Goal: Task Accomplishment & Management: Complete application form

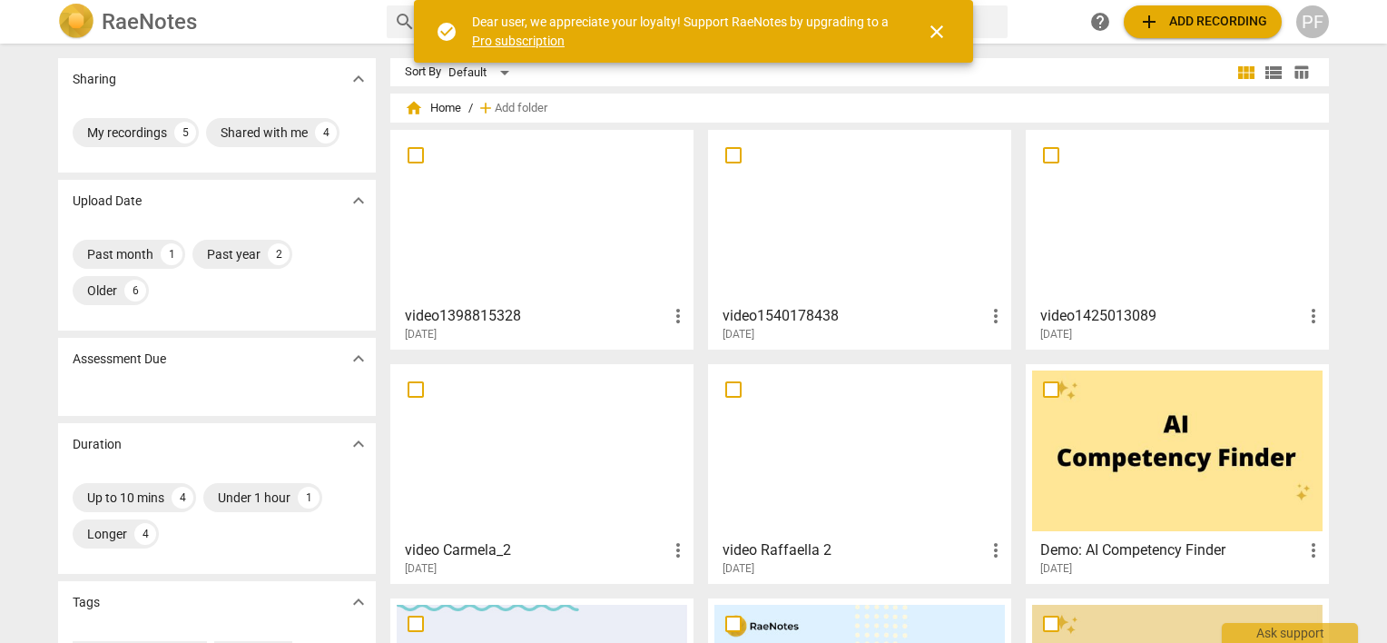
click at [563, 252] on div at bounding box center [542, 216] width 290 height 161
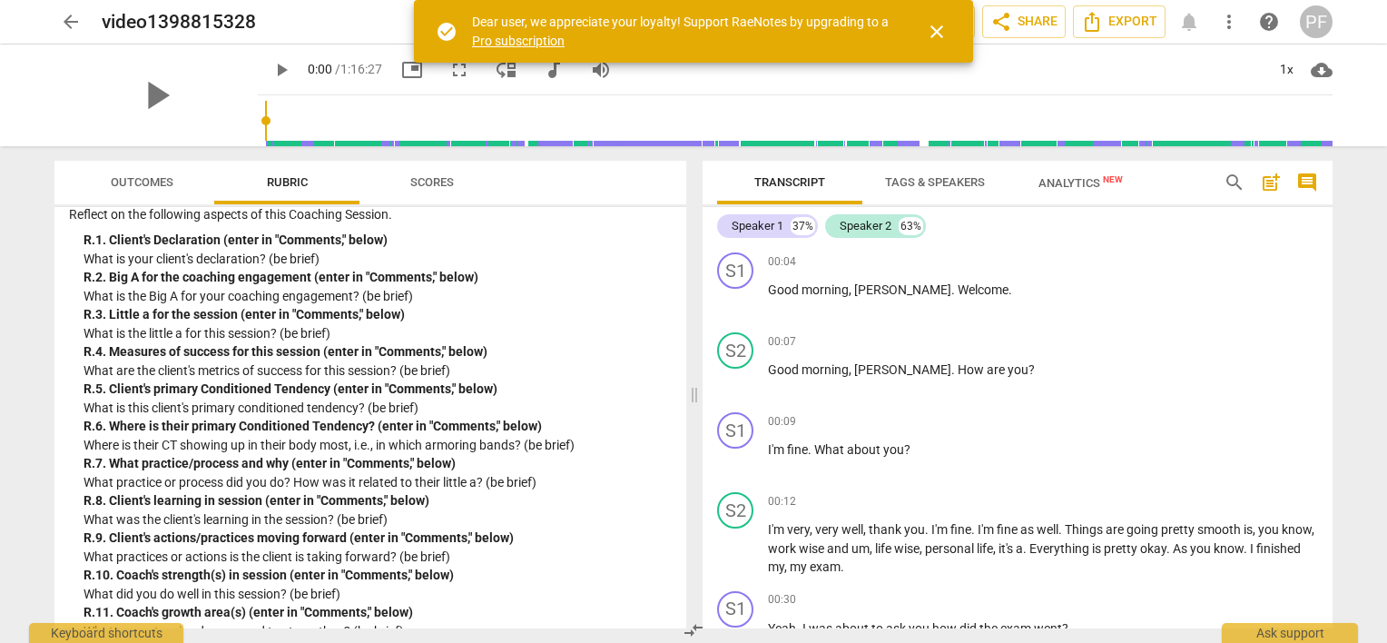
scroll to position [4240, 0]
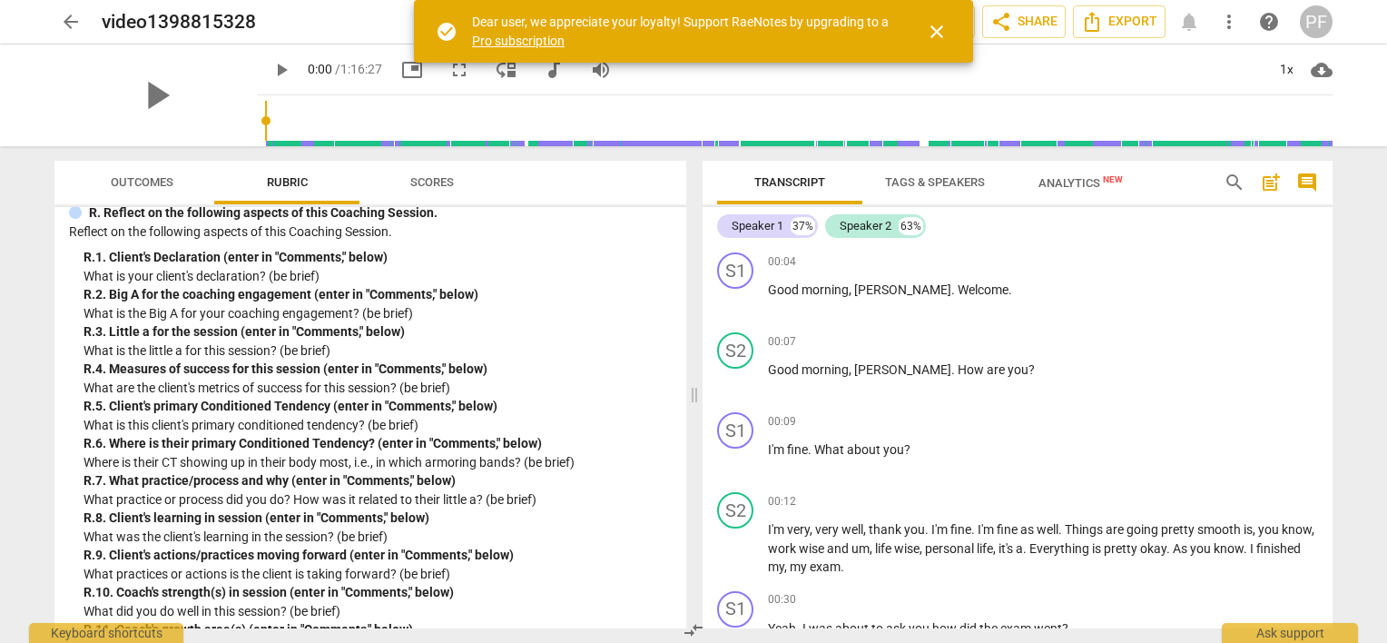
click at [314, 267] on div "R. 1. Client's Declaration (enter in "Comments," below)" at bounding box center [377, 257] width 588 height 19
click at [145, 95] on span "play_arrow" at bounding box center [155, 95] width 47 height 47
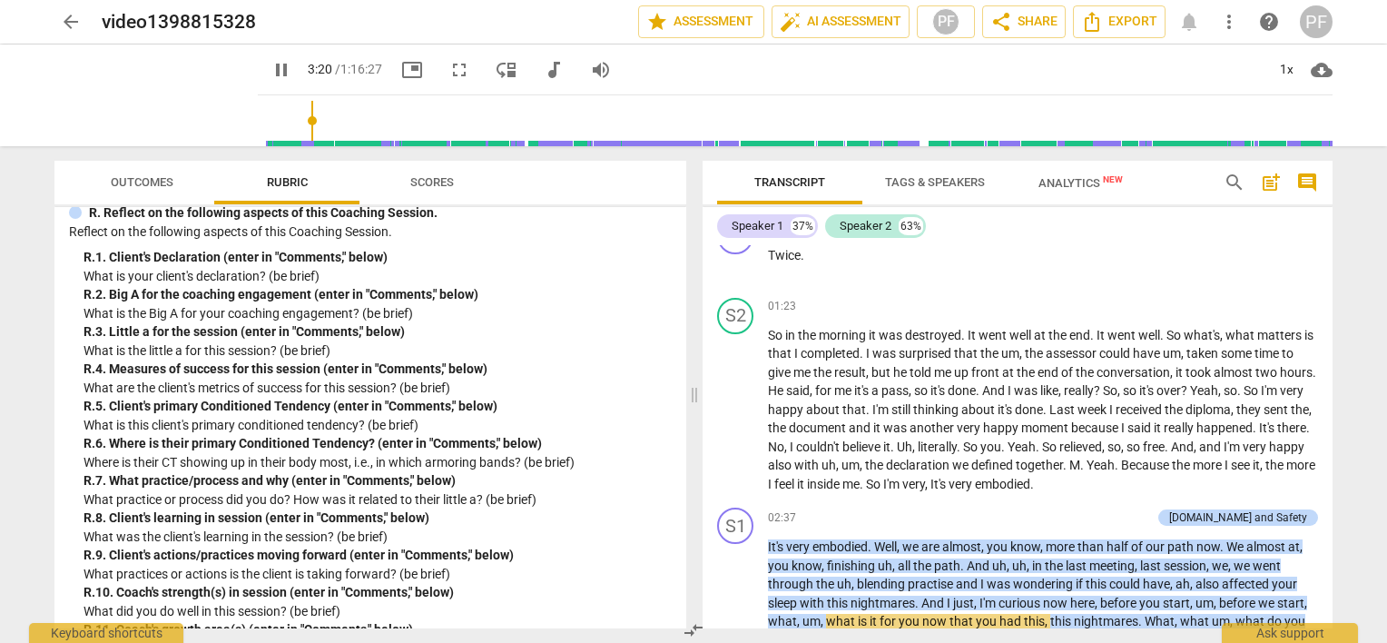
scroll to position [811, 0]
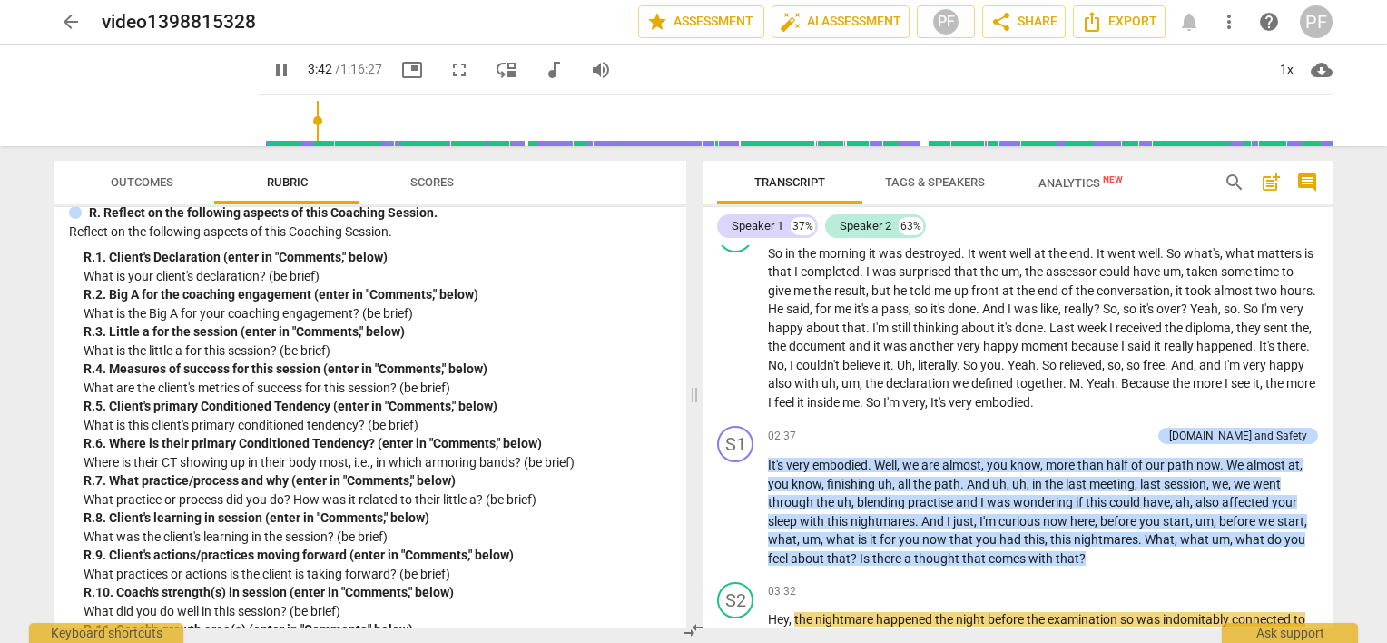
click at [1328, 282] on div "S1 play_arrow pause 00:04 + Add competency keyboard_arrow_right Good morning , …" at bounding box center [1017, 436] width 630 height 383
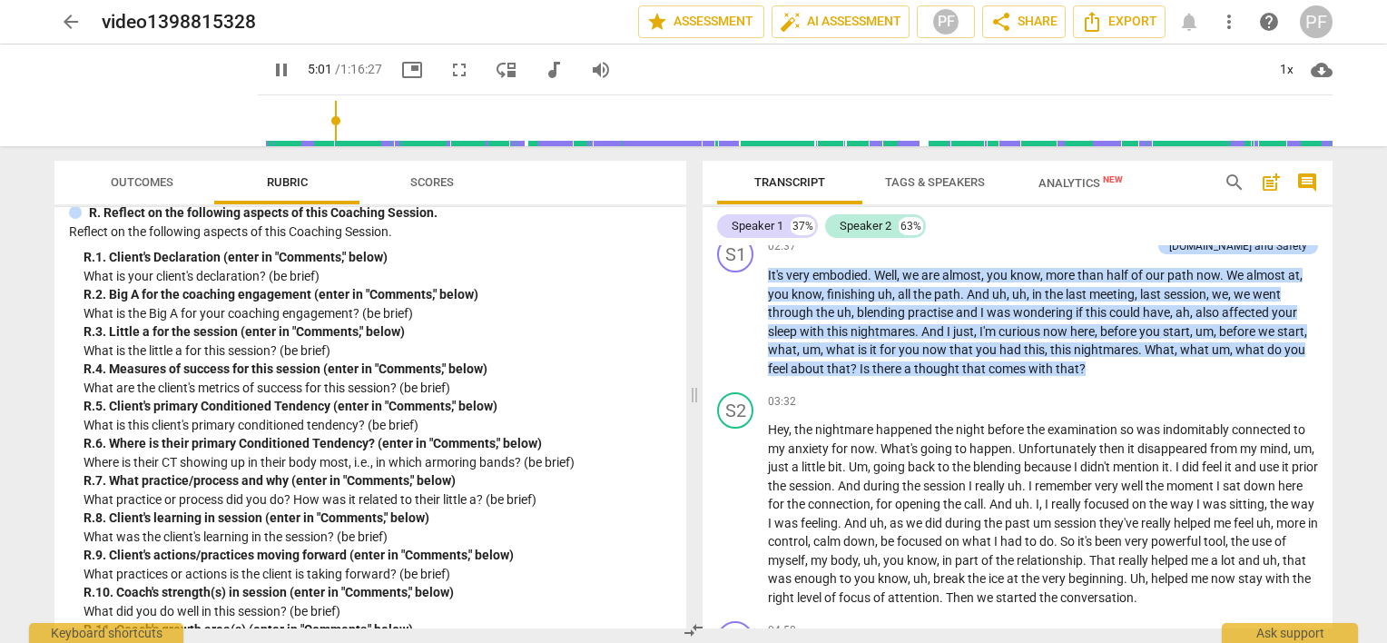
scroll to position [1481, 0]
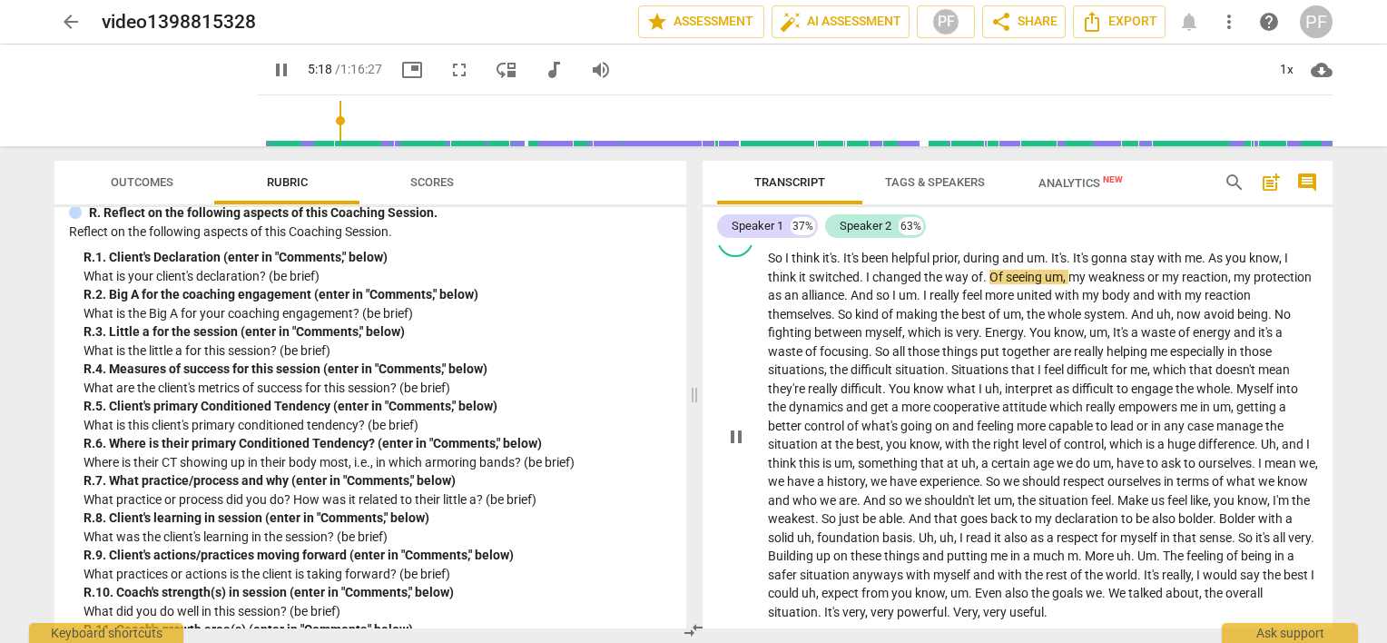
click at [1001, 270] on span "Of" at bounding box center [997, 277] width 16 height 15
type input "320"
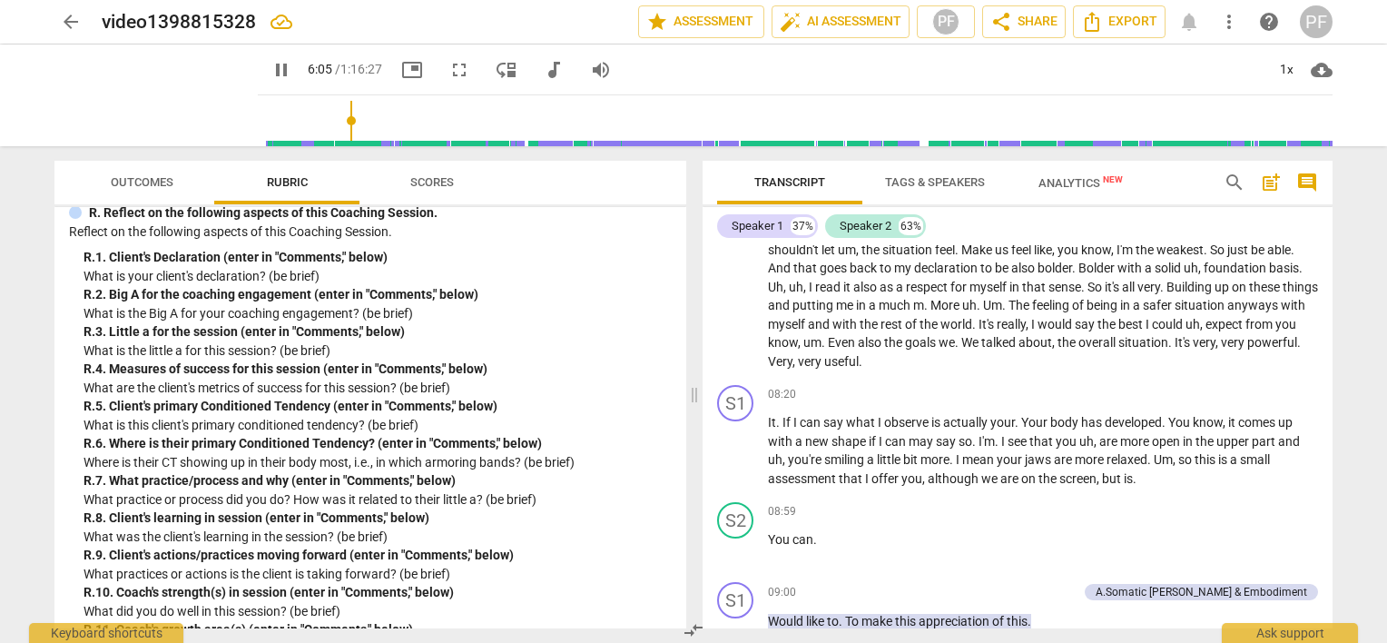
scroll to position [1758, 0]
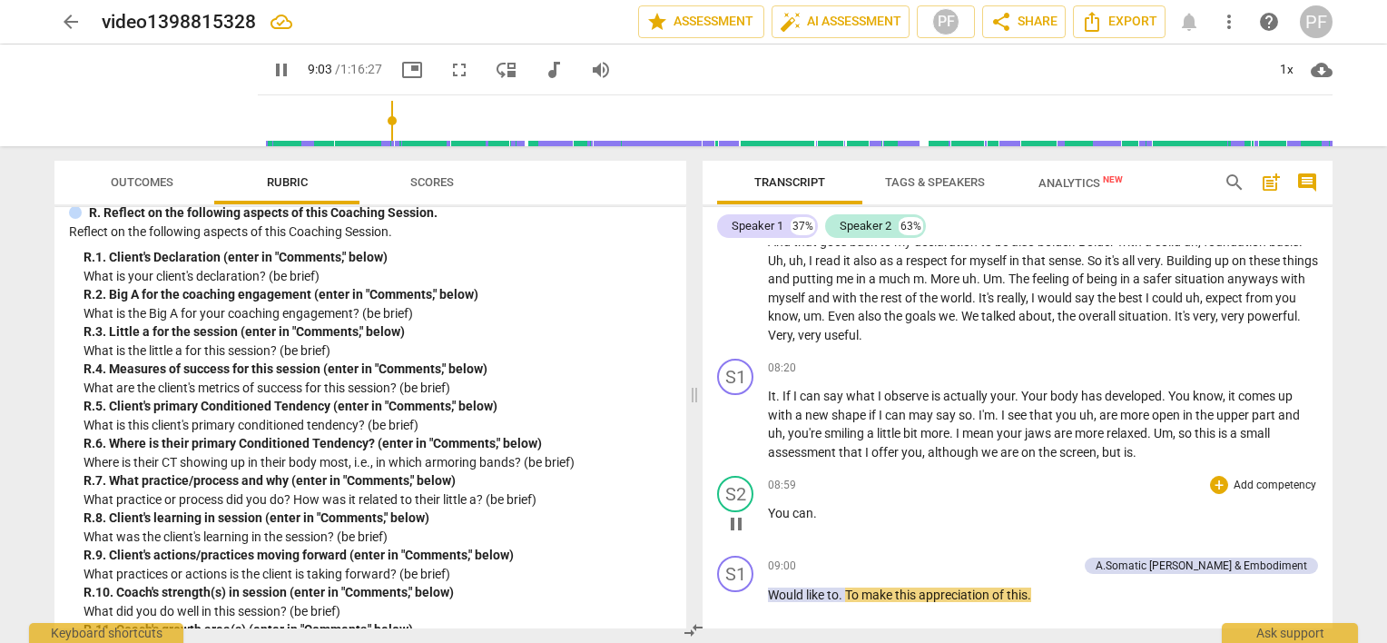
click at [819, 507] on p "You can ." at bounding box center [1043, 513] width 550 height 19
type input "545"
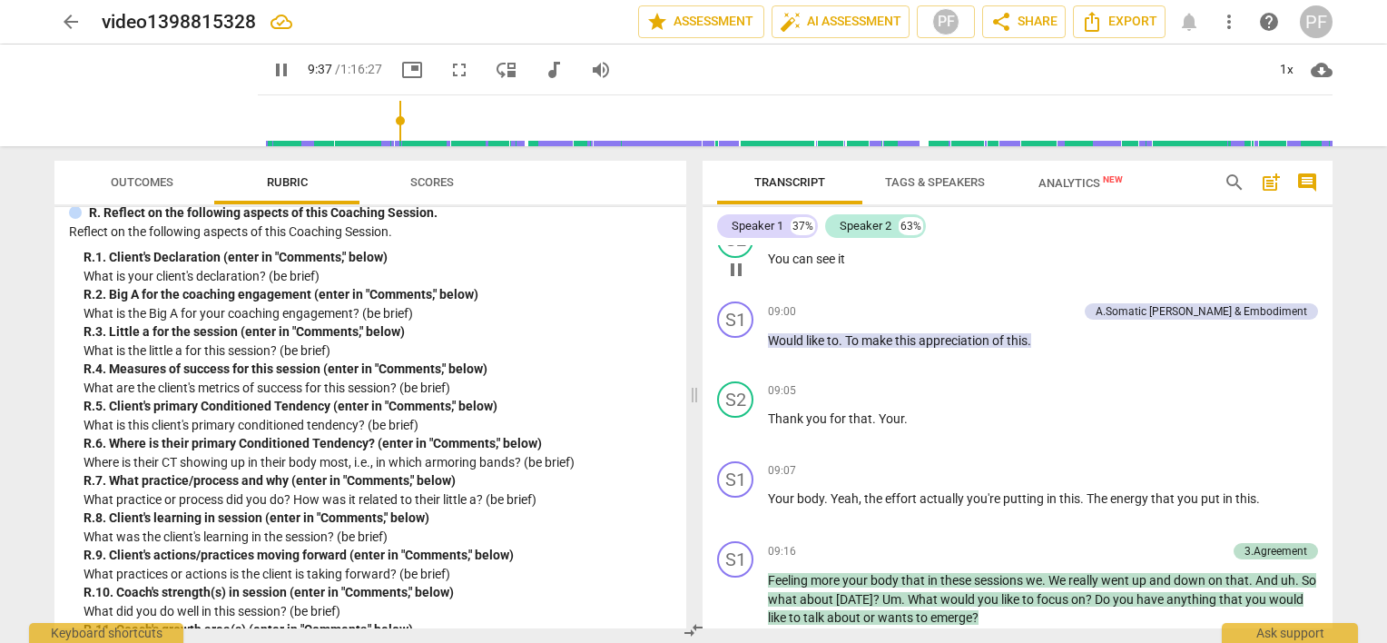
scroll to position [2429, 0]
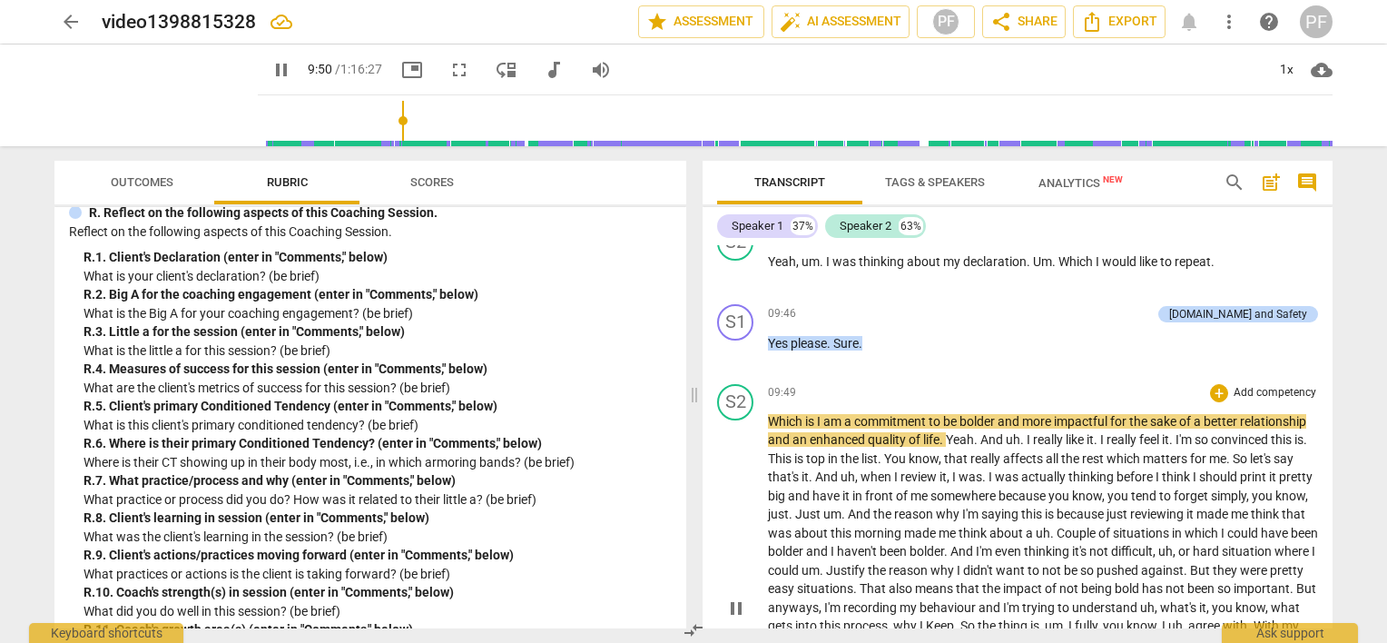
click at [810, 414] on span "is" at bounding box center [811, 421] width 12 height 15
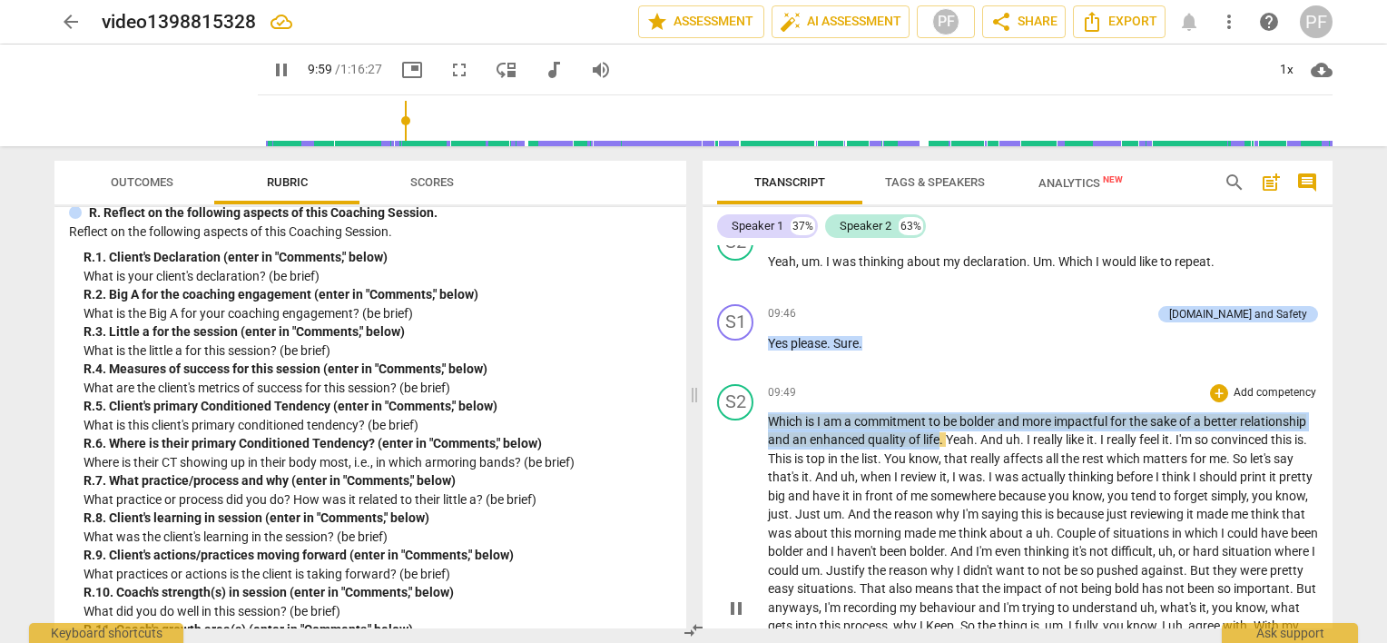
drag, startPoint x: 770, startPoint y: 410, endPoint x: 1009, endPoint y: 430, distance: 240.4
click at [1009, 430] on p "Which is I am a commitment to be bolder and more impactful for the sake of a be…" at bounding box center [1043, 607] width 550 height 391
copy p "Which is I am a commitment to be bolder and more impactful for the sake of a be…"
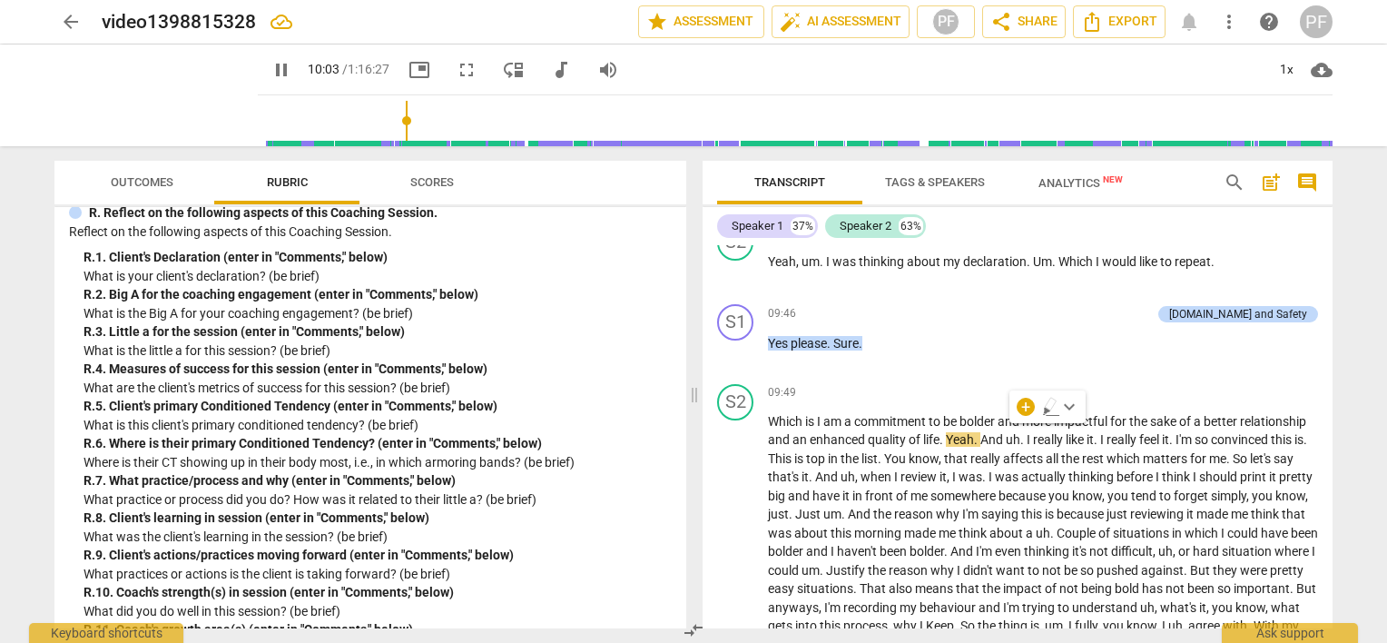
click at [149, 267] on div "R. 1. Client's Declaration (enter in "Comments," below)" at bounding box center [377, 257] width 588 height 19
click at [133, 102] on span "pause" at bounding box center [155, 95] width 47 height 47
type input "610"
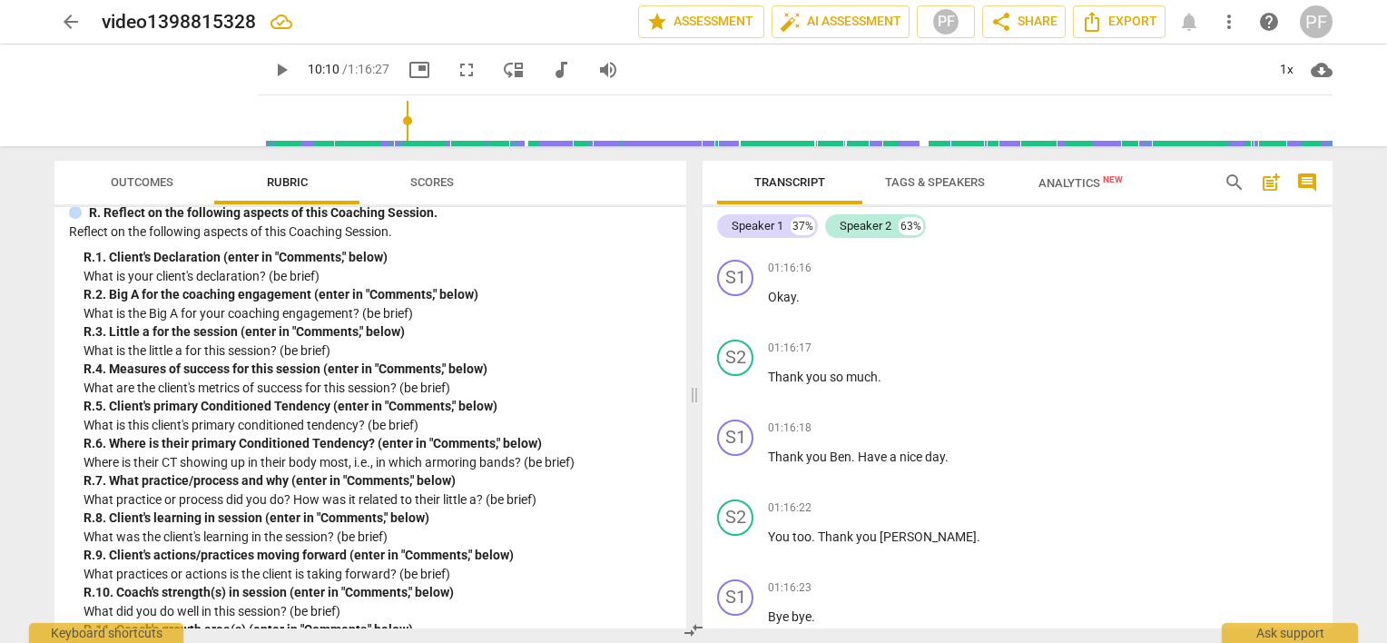
scroll to position [13743, 0]
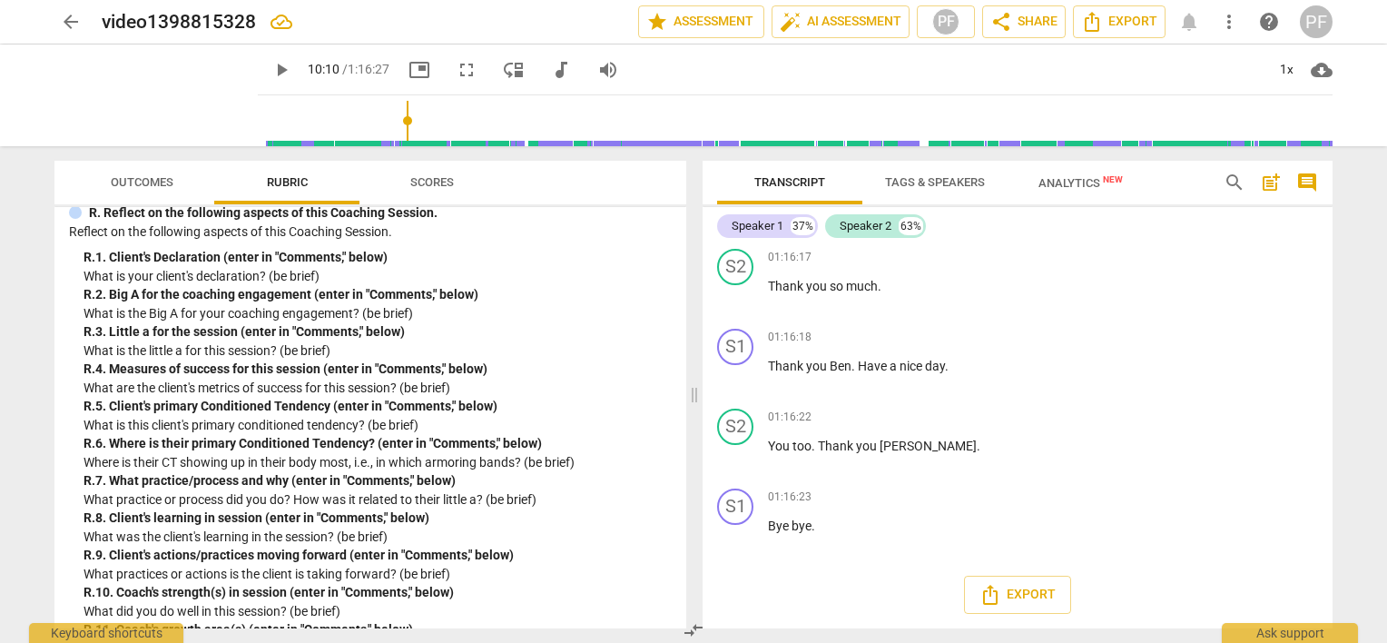
click at [339, 267] on div "R. 1. Client's Declaration (enter in "Comments," below)" at bounding box center [377, 257] width 588 height 19
click at [160, 186] on span "Outcomes" at bounding box center [142, 182] width 63 height 14
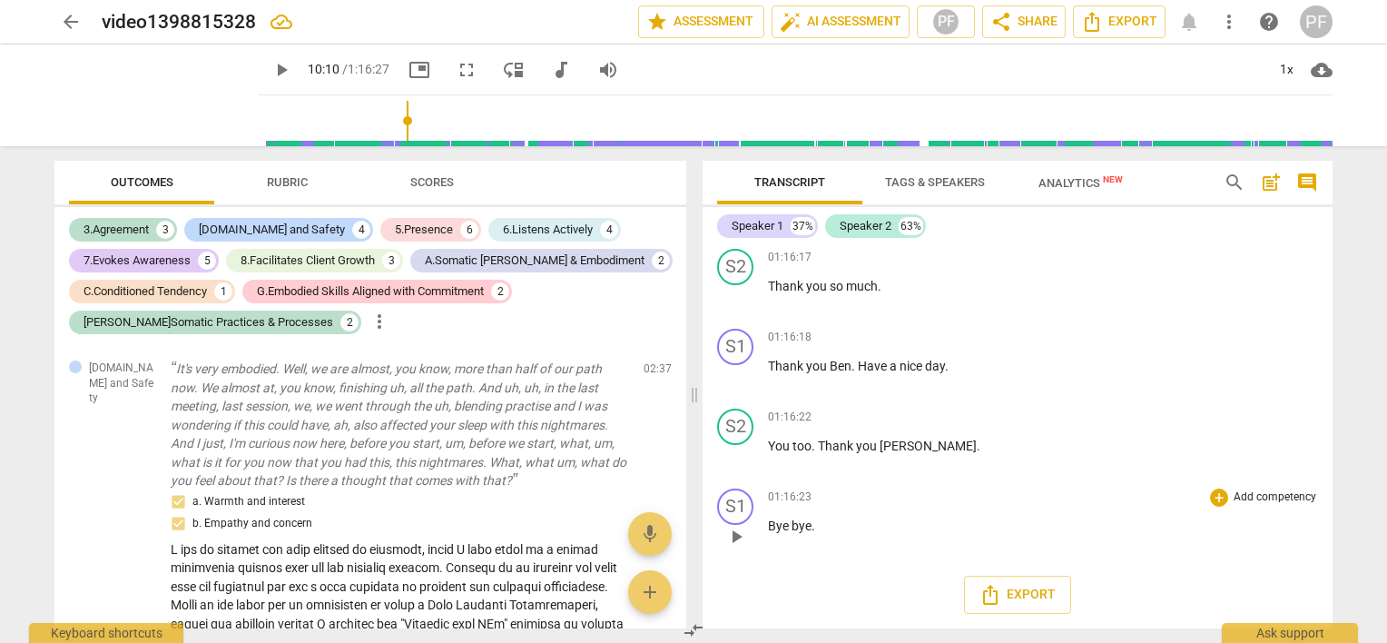
click at [1243, 501] on p "Add competency" at bounding box center [1275, 497] width 86 height 16
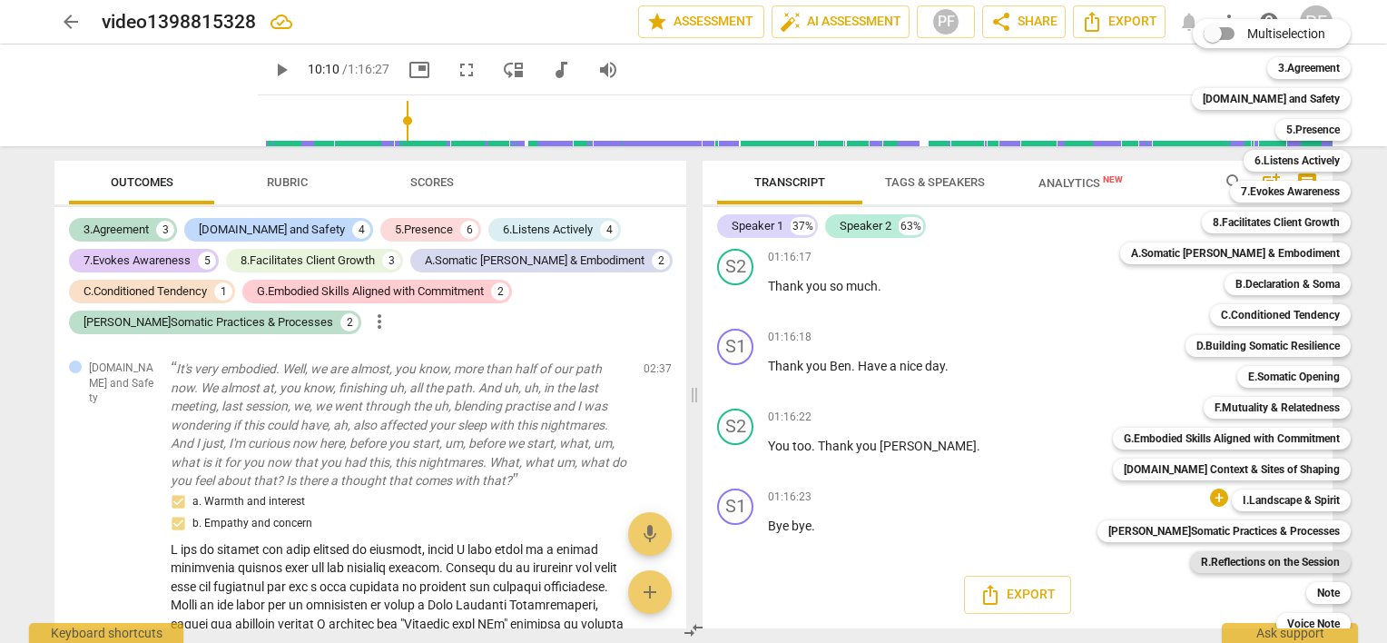
click at [1254, 567] on b "R.Reflections on the Session" at bounding box center [1270, 562] width 139 height 22
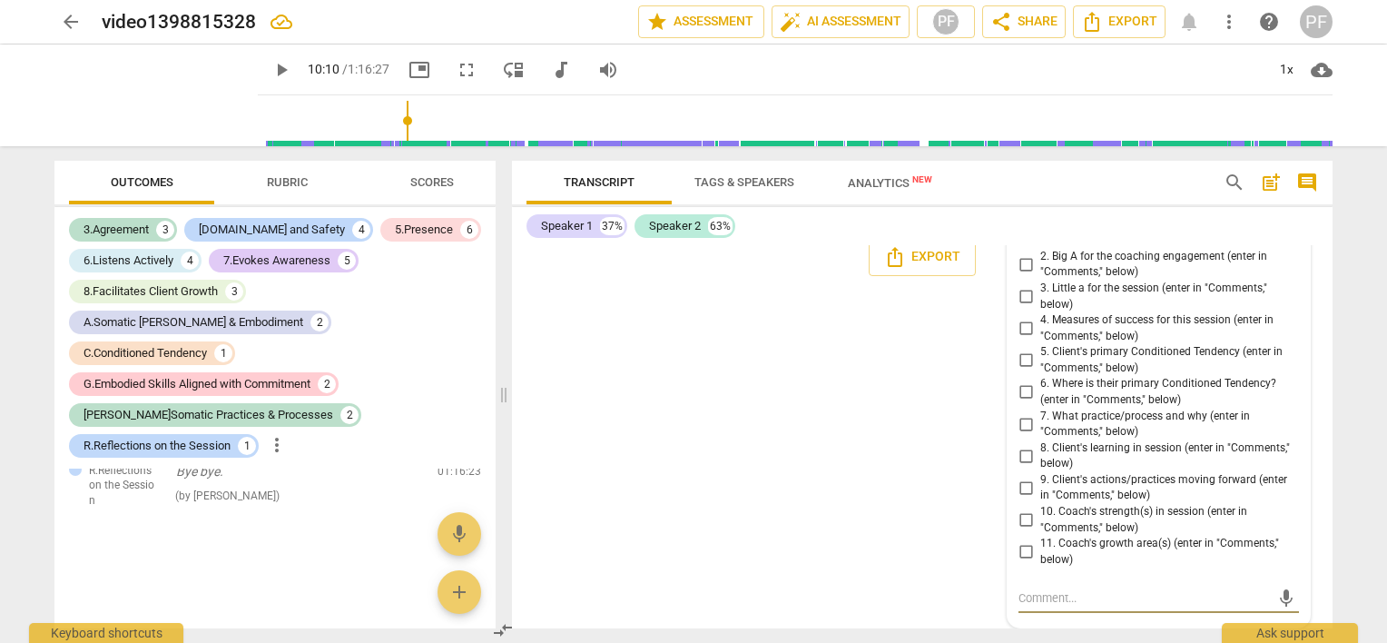
scroll to position [16076, 0]
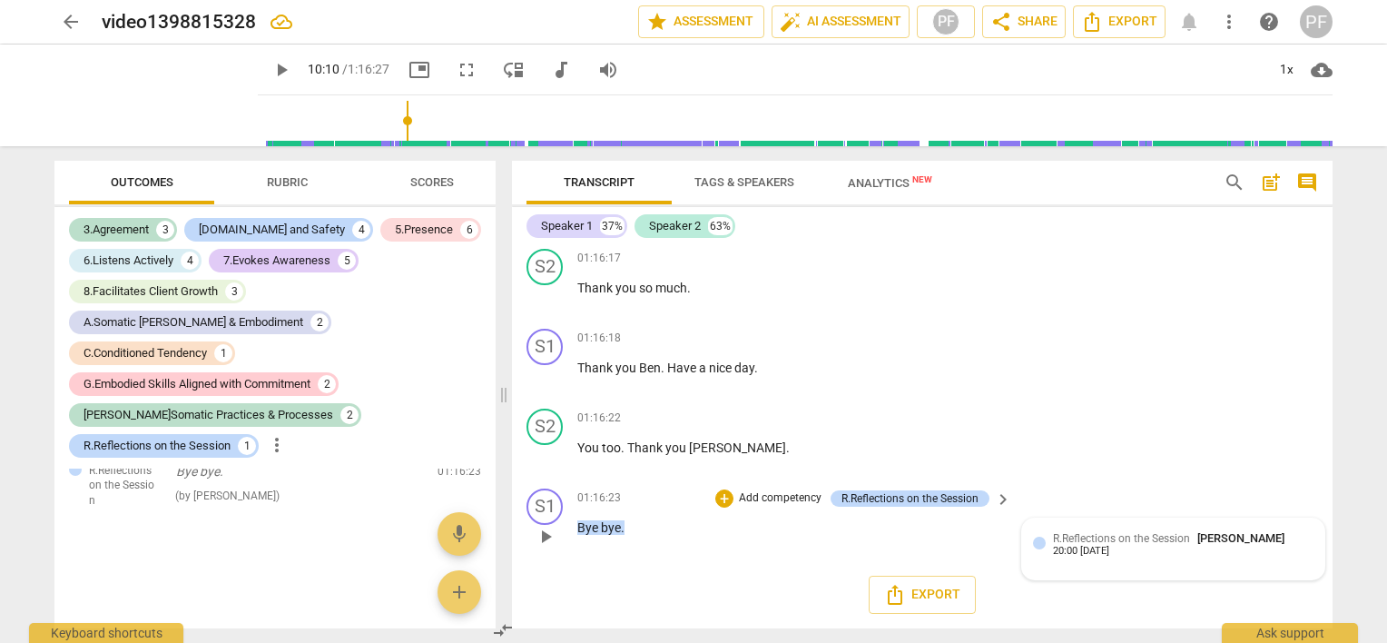
click at [1177, 545] on span "R.Reflections on the Session" at bounding box center [1121, 538] width 137 height 13
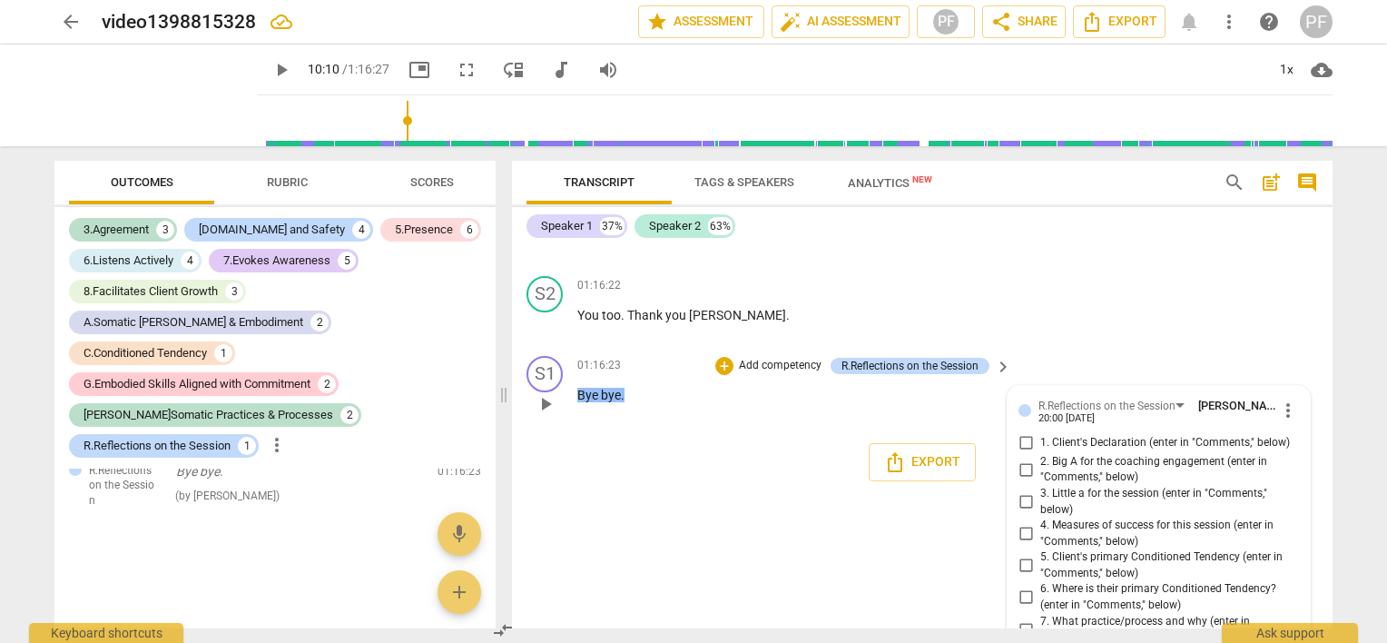
scroll to position [16415, 0]
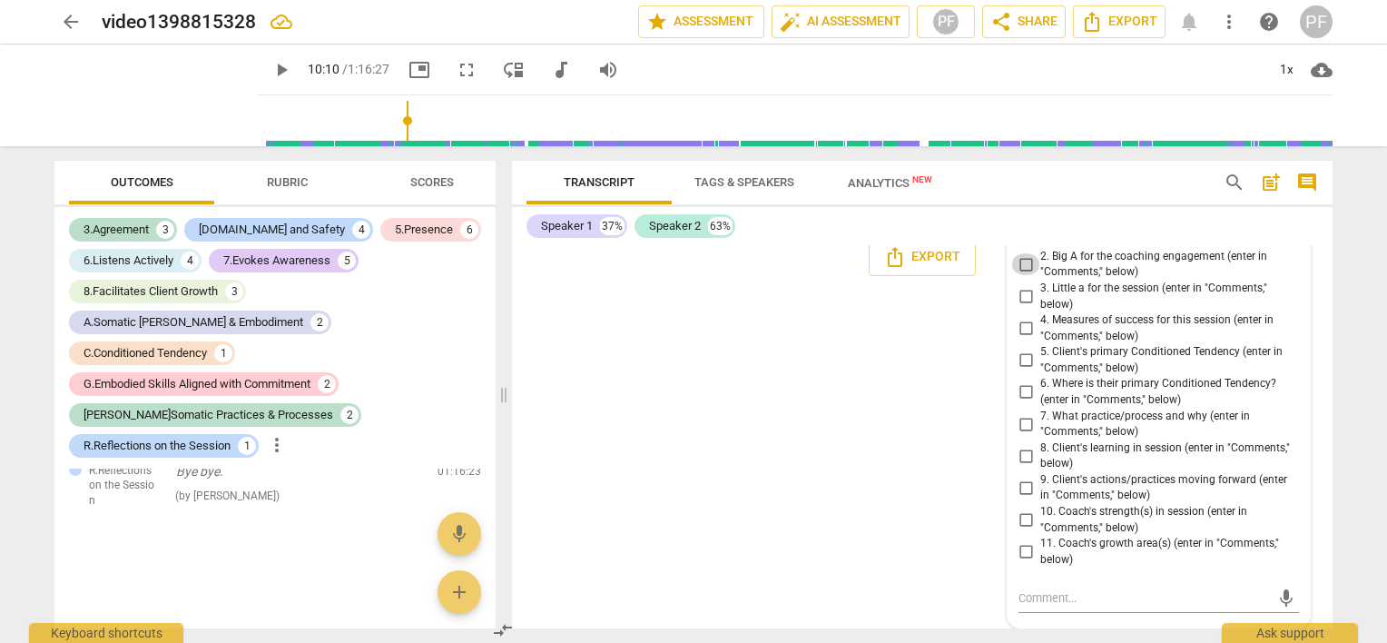
click at [1024, 263] on input "2. Big A for the coaching engagement (enter in "Comments," below)" at bounding box center [1025, 264] width 29 height 22
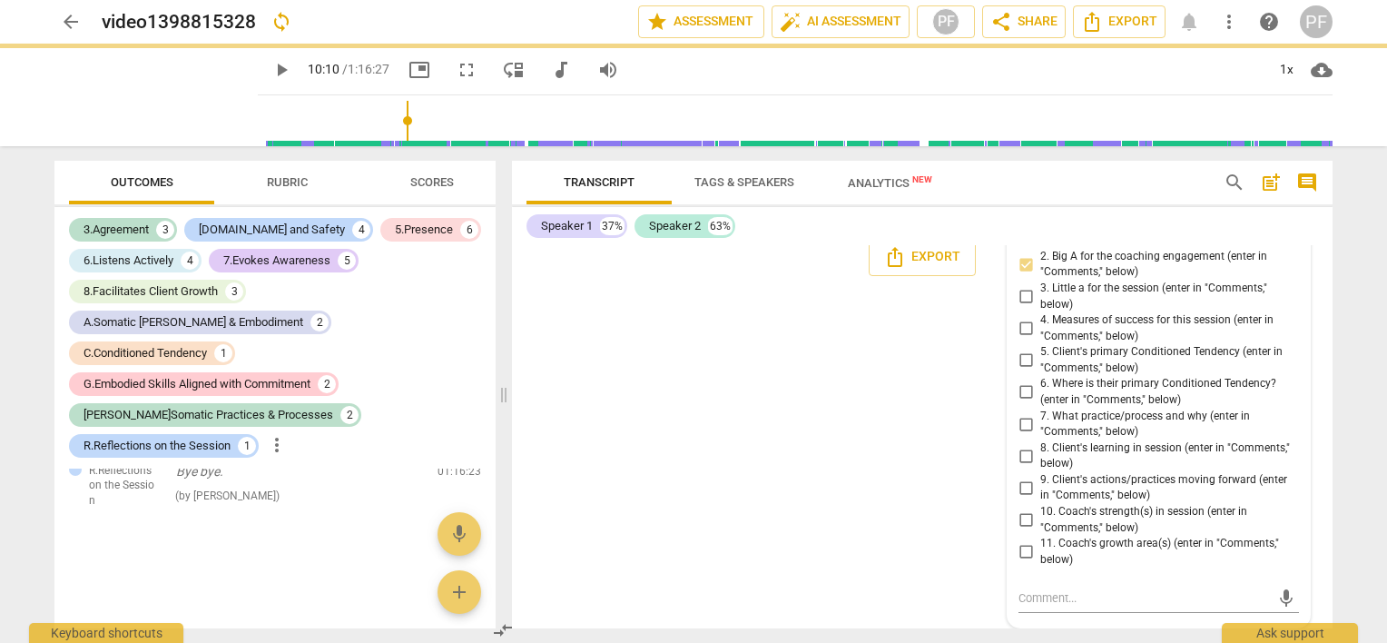
click at [1081, 267] on span "2. Big A for the coaching engagement (enter in "Comments," below)" at bounding box center [1165, 265] width 251 height 32
click at [1040, 267] on input "2. Big A for the coaching engagement (enter in "Comments," below)" at bounding box center [1025, 264] width 29 height 22
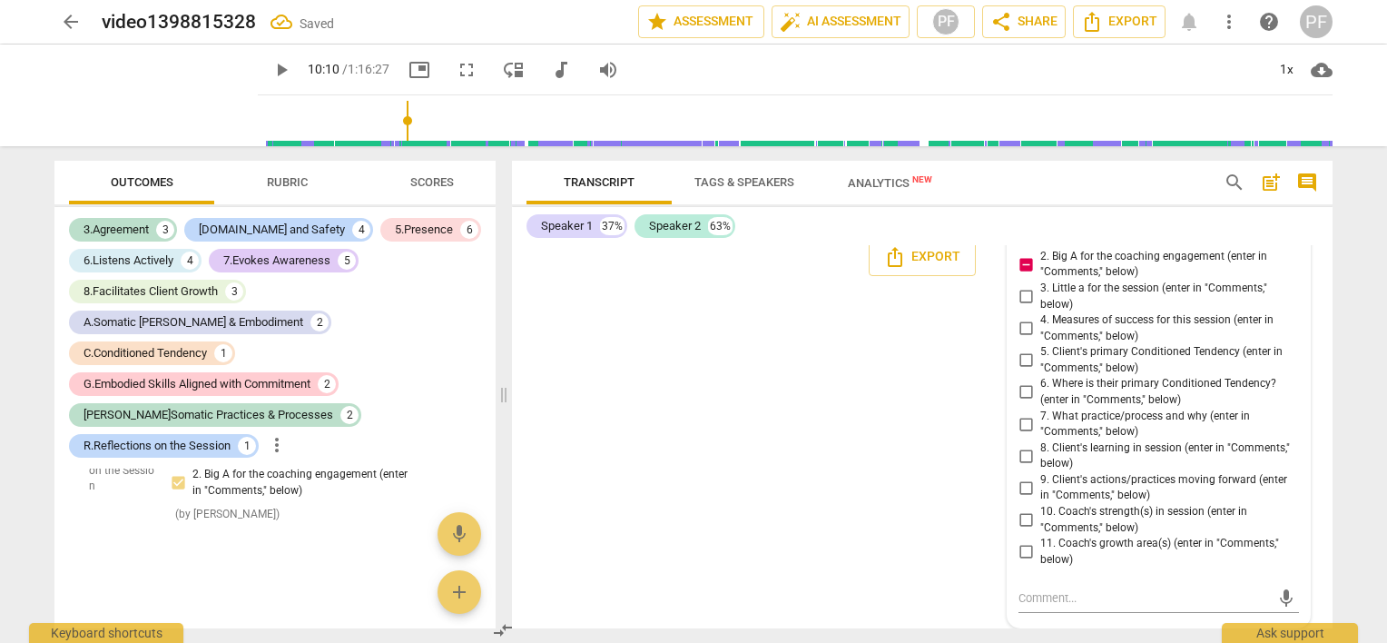
click at [1081, 267] on span "2. Big A for the coaching engagement (enter in "Comments," below)" at bounding box center [1165, 265] width 251 height 32
click at [1040, 267] on input "2. Big A for the coaching engagement (enter in "Comments," below)" at bounding box center [1025, 264] width 29 height 22
click at [1118, 271] on span "2. Big A for the coaching engagement (enter in "Comments," below)" at bounding box center [1165, 265] width 251 height 32
click at [1040, 271] on input "2. Big A for the coaching engagement (enter in "Comments," below)" at bounding box center [1025, 264] width 29 height 22
click at [1292, 254] on div "2. Big A for the coaching engagement (enter in "Comments," below)" at bounding box center [1158, 265] width 280 height 32
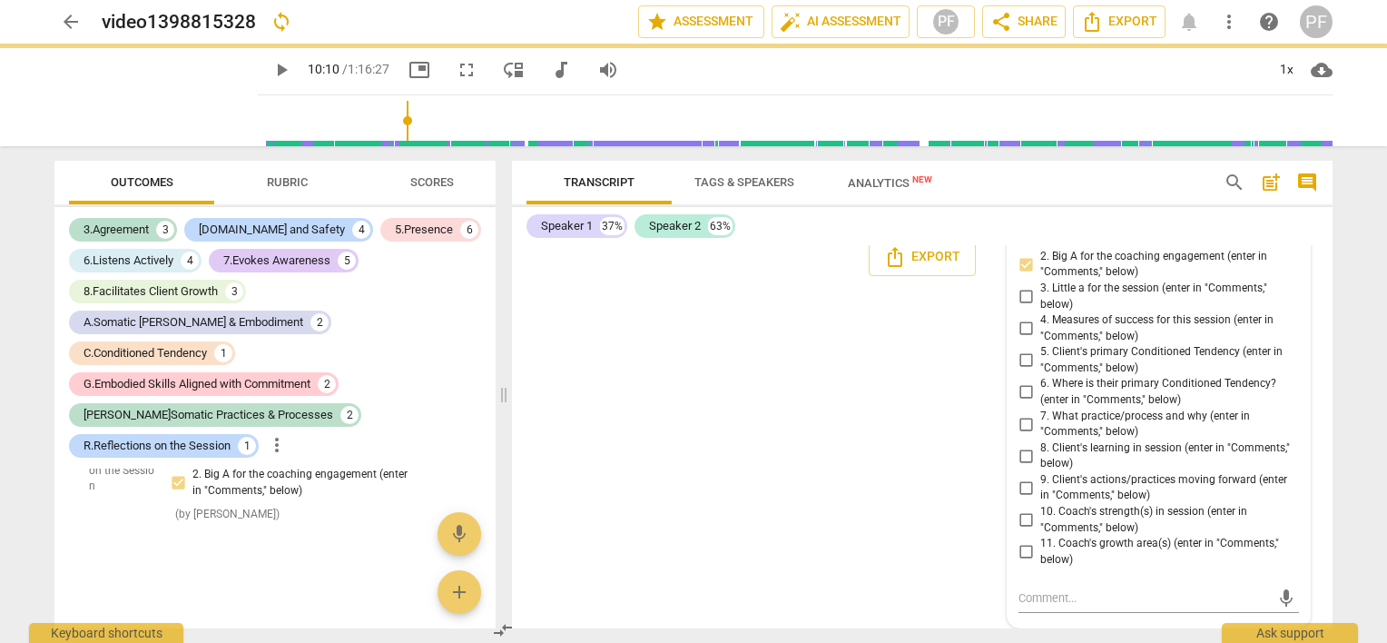
click at [1023, 268] on input "2. Big A for the coaching engagement (enter in "Comments," below)" at bounding box center [1025, 264] width 29 height 22
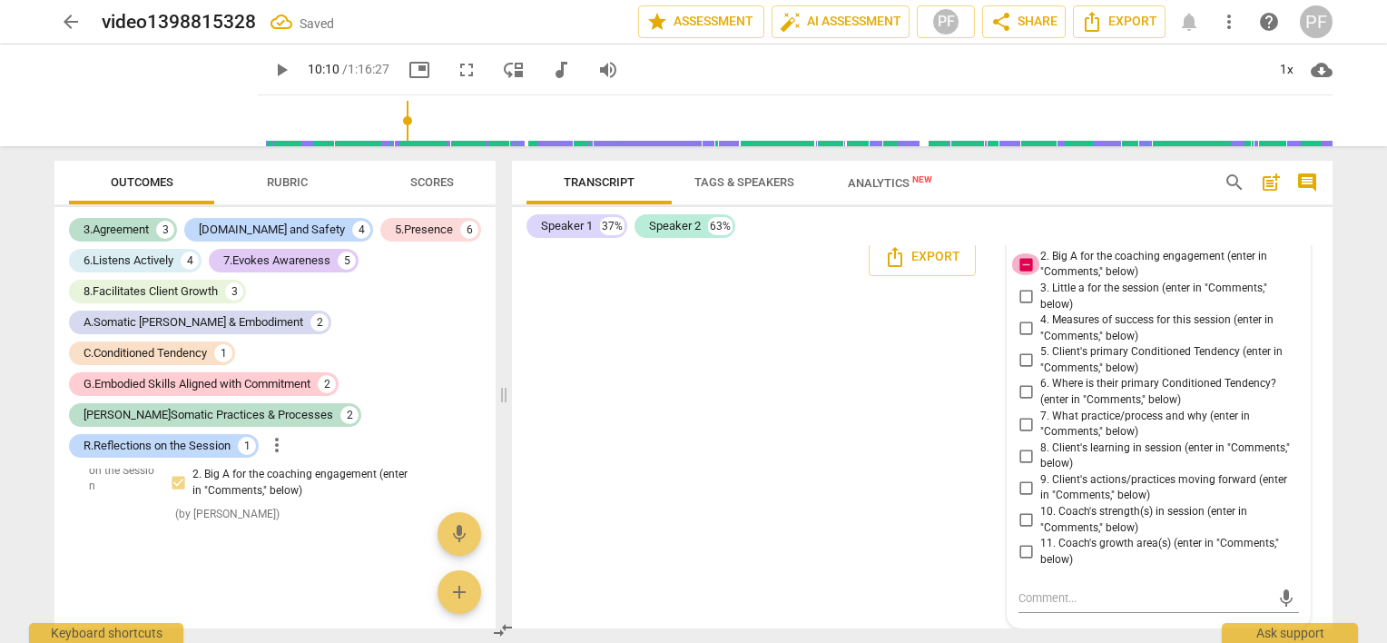
click at [1024, 269] on input "2. Big A for the coaching engagement (enter in "Comments," below)" at bounding box center [1025, 264] width 29 height 22
checkbox input "false"
click at [1280, 243] on div "Speaker 1 37% Speaker 2 63% S1 play_arrow pause 00:04 + Add competency keyboard…" at bounding box center [922, 417] width 820 height 421
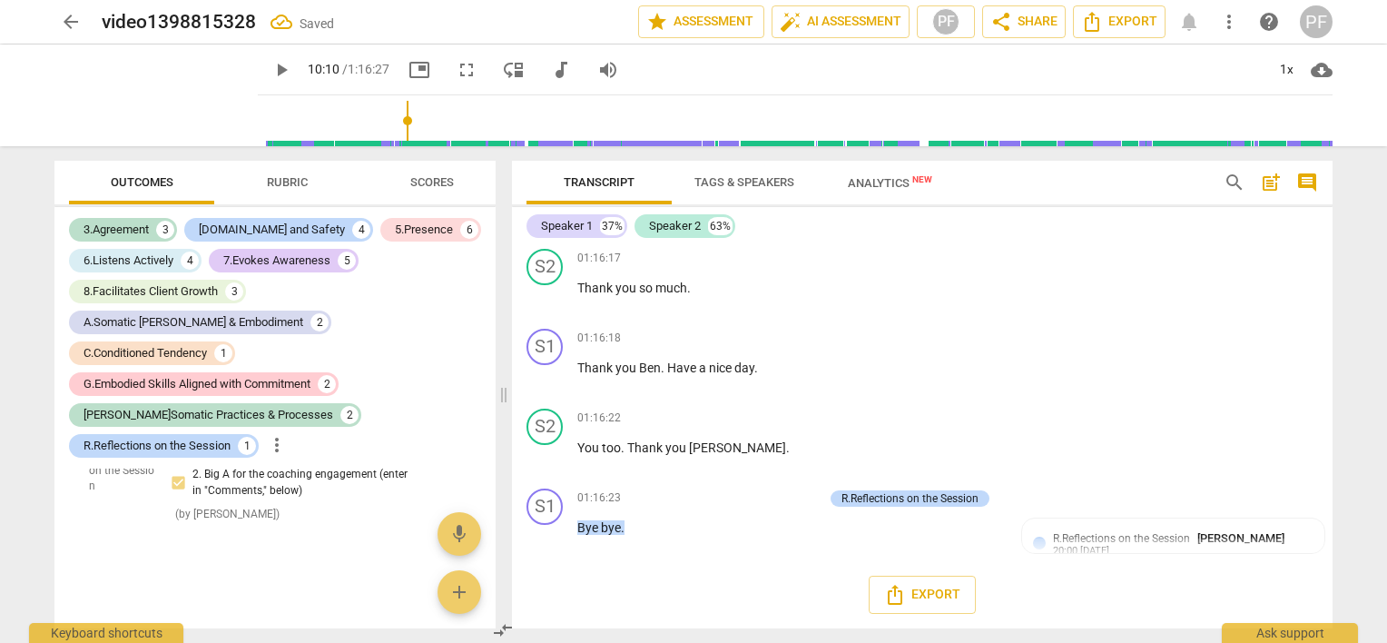
scroll to position [16076, 0]
click at [251, 408] on div "c. Celebrates client progress, partners to close session" at bounding box center [297, 393] width 252 height 32
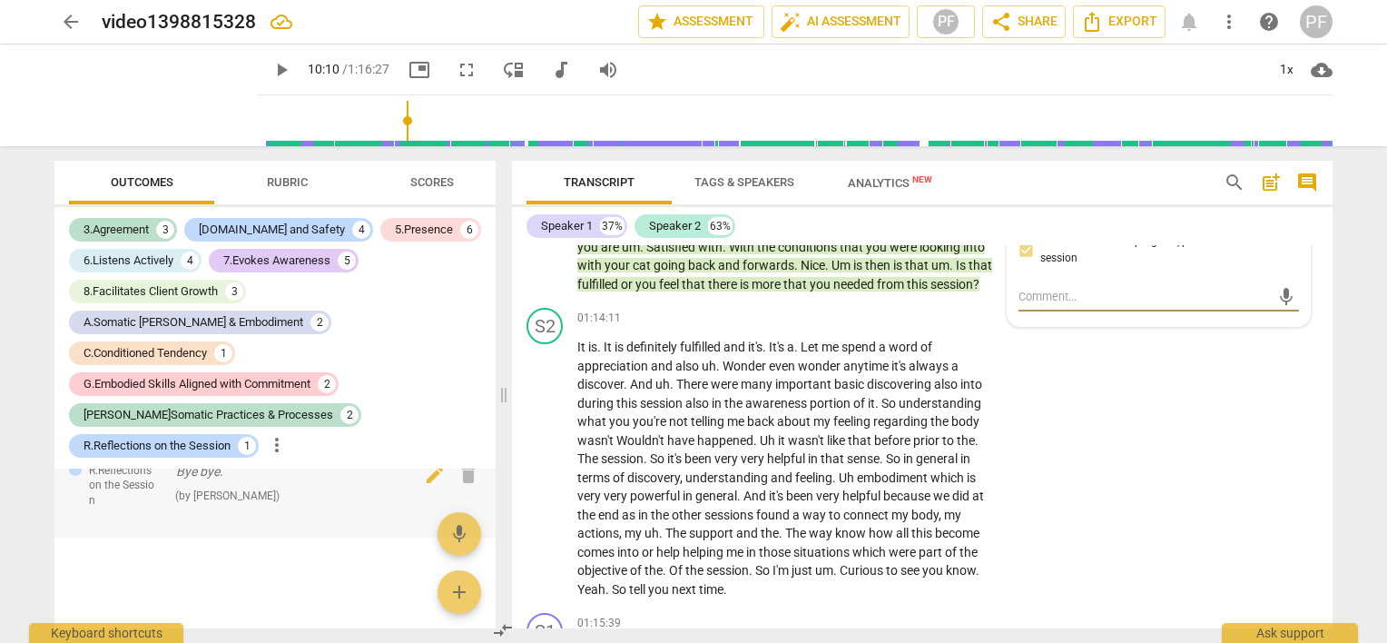
click at [267, 505] on div "( by [PERSON_NAME] )" at bounding box center [297, 495] width 252 height 19
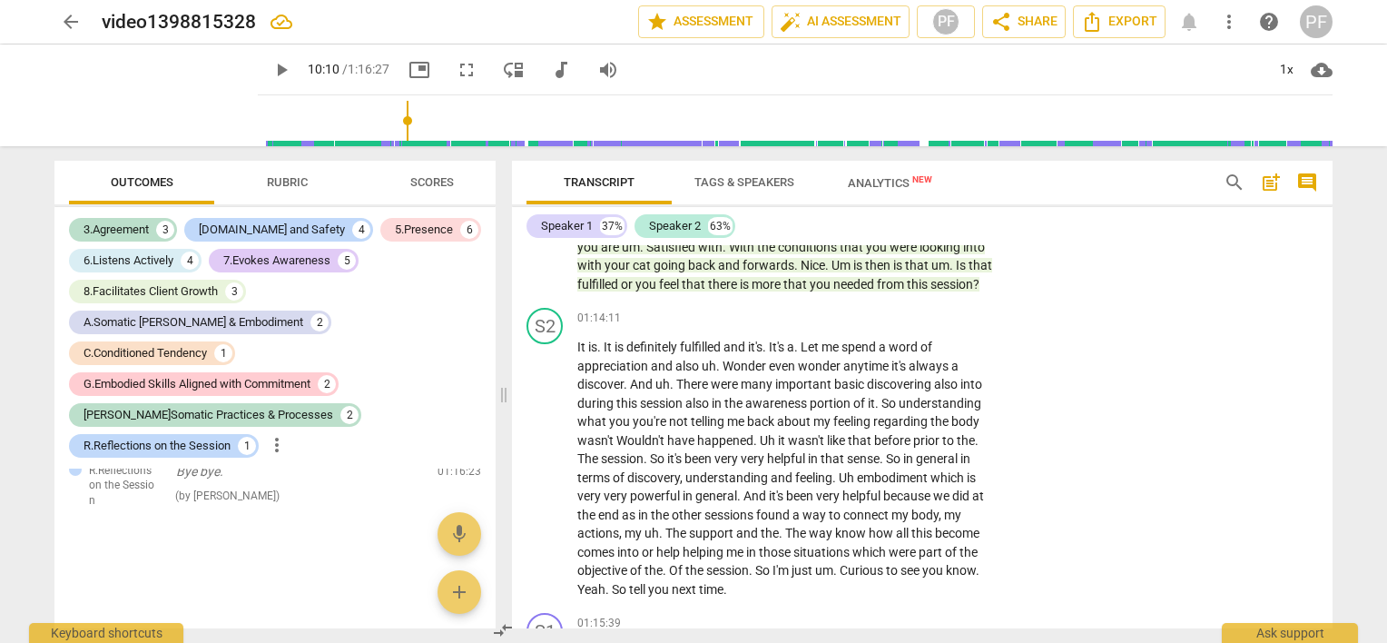
scroll to position [16076, 0]
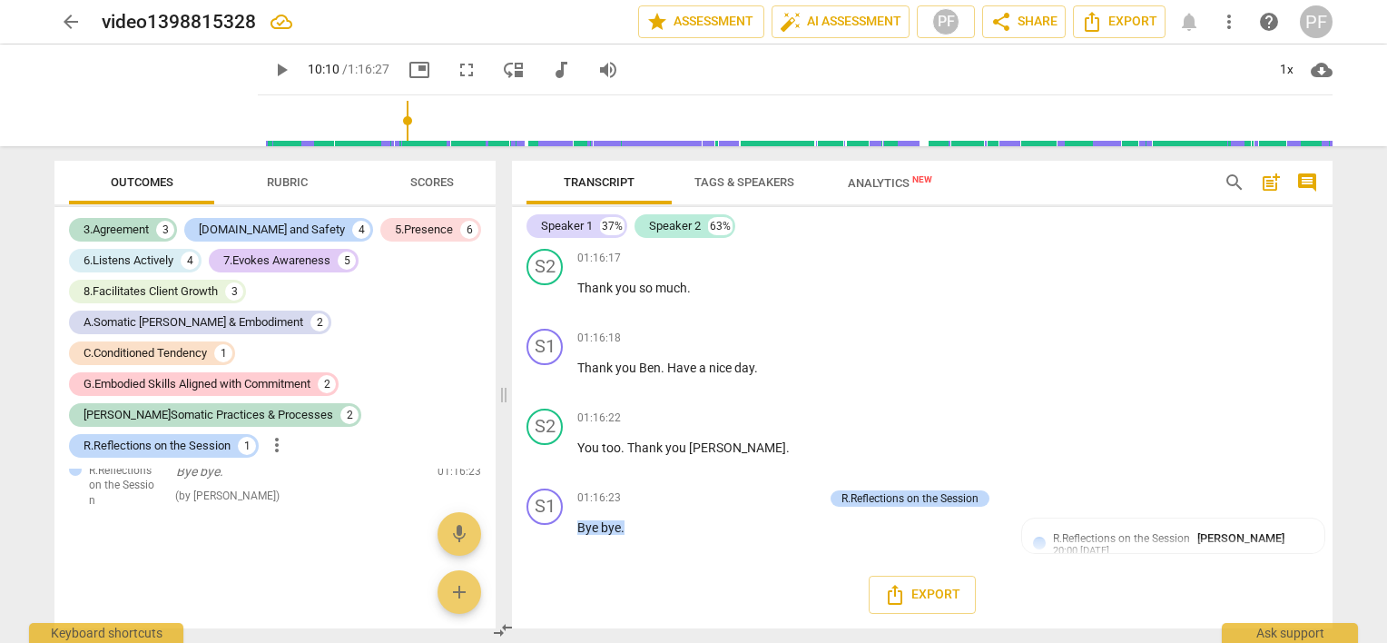
click at [1053, 540] on span "R.Reflections on the Session" at bounding box center [1121, 538] width 137 height 13
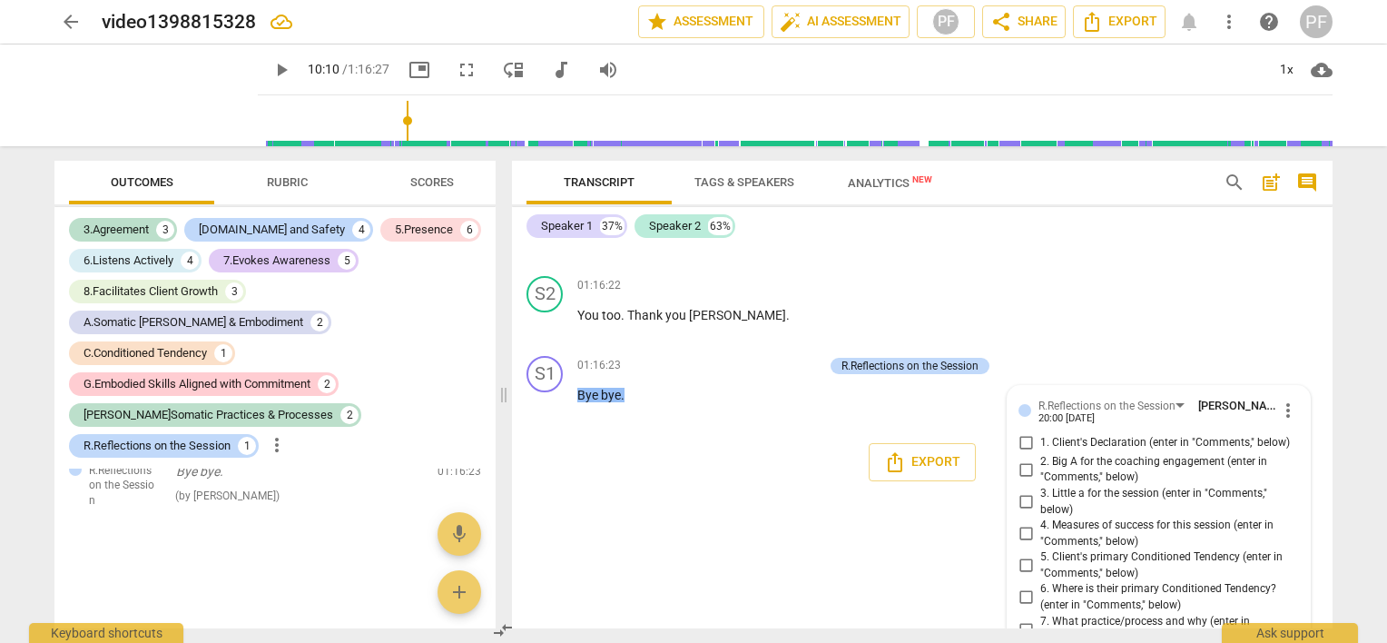
scroll to position [16415, 0]
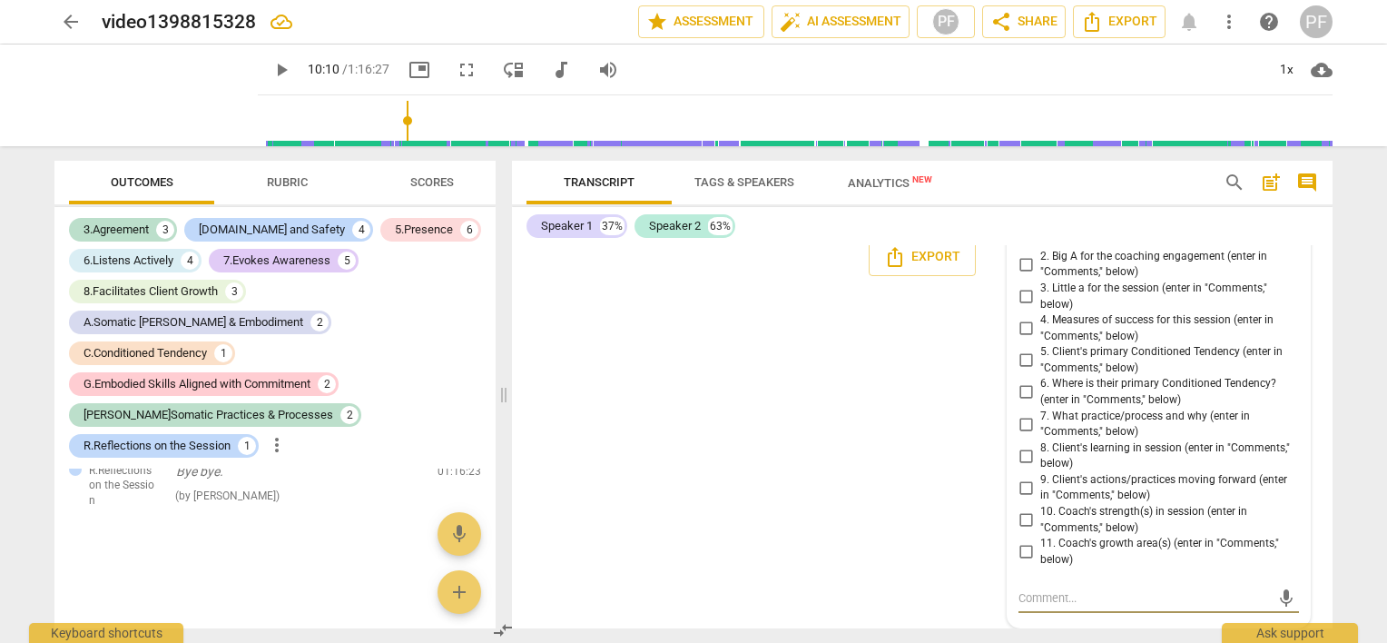
click at [1243, 437] on span "7. What practice/process and why (enter in "Comments," below)" at bounding box center [1165, 424] width 251 height 32
click at [1040, 435] on input "7. What practice/process and why (enter in "Comments," below)" at bounding box center [1025, 424] width 29 height 22
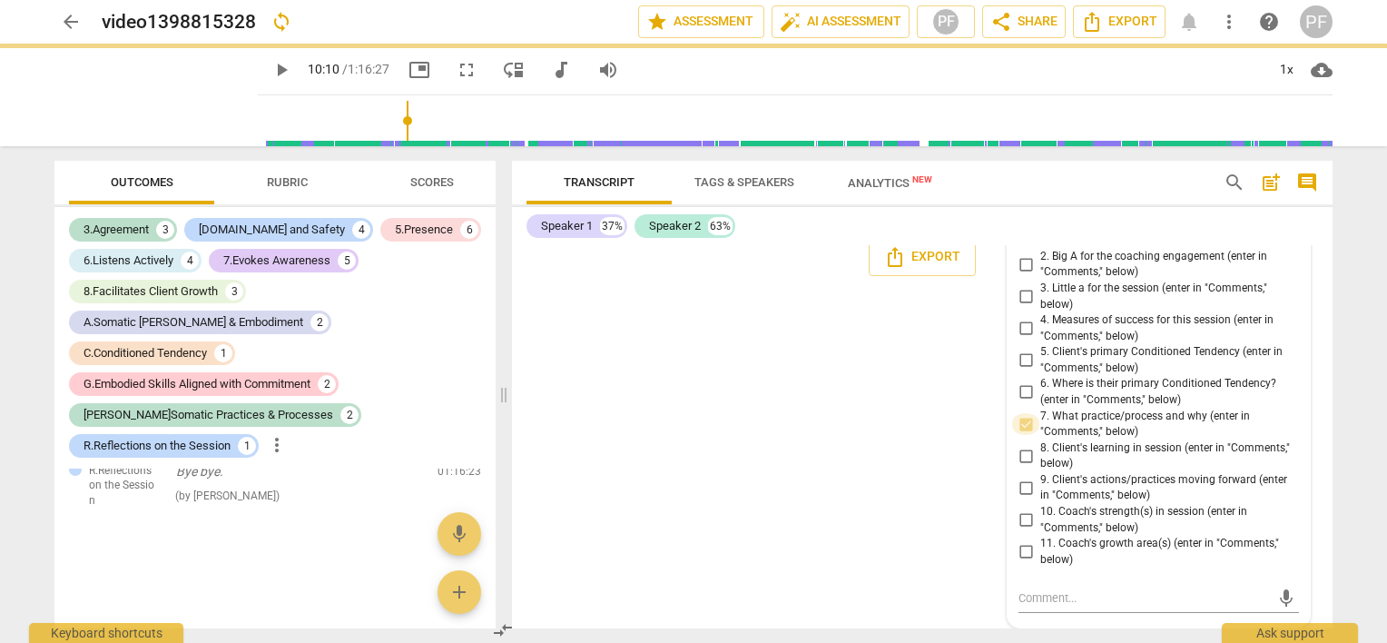
click at [1020, 428] on input "7. What practice/process and why (enter in "Comments," below)" at bounding box center [1025, 424] width 29 height 22
checkbox input "false"
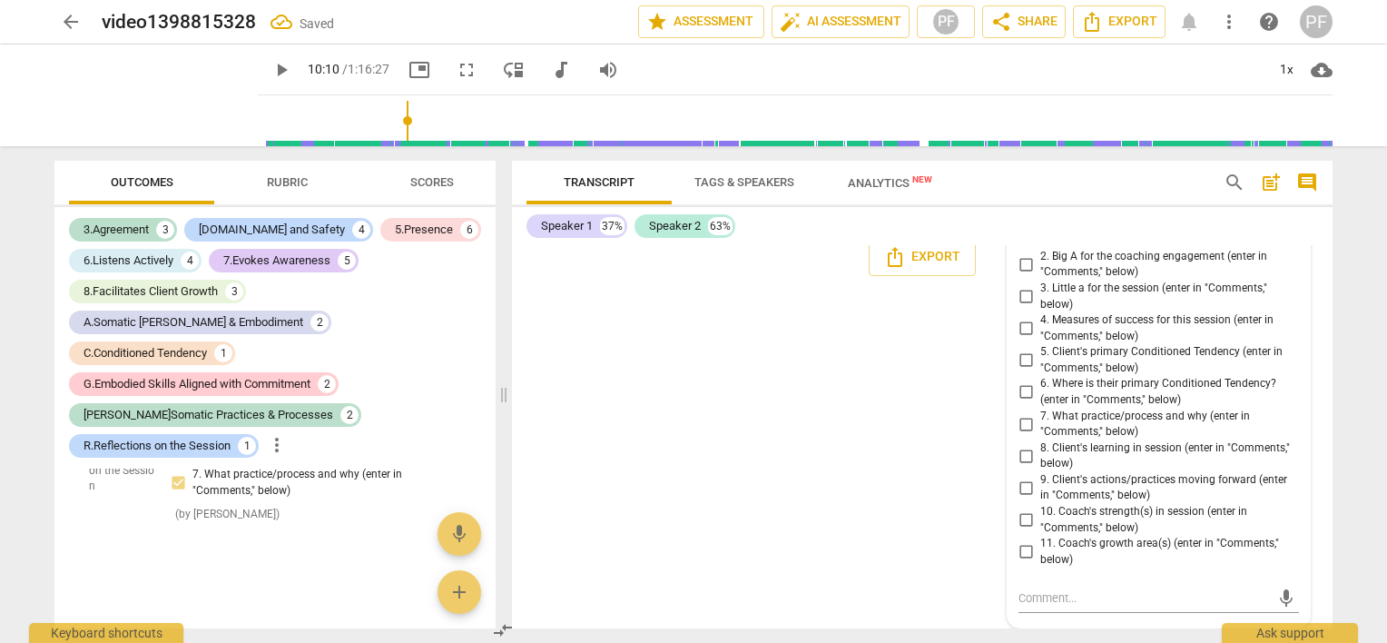
click at [1159, 231] on div "Speaker 1 37% Speaker 2 63%" at bounding box center [921, 226] width 791 height 31
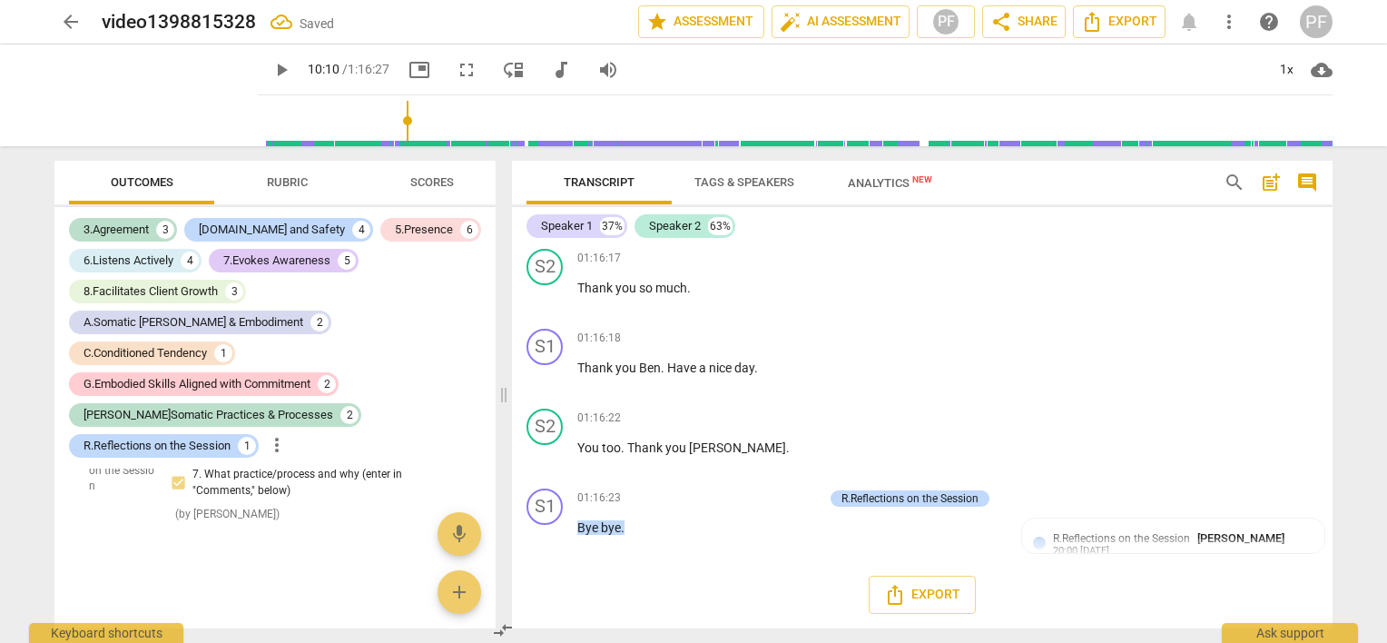
scroll to position [16076, 0]
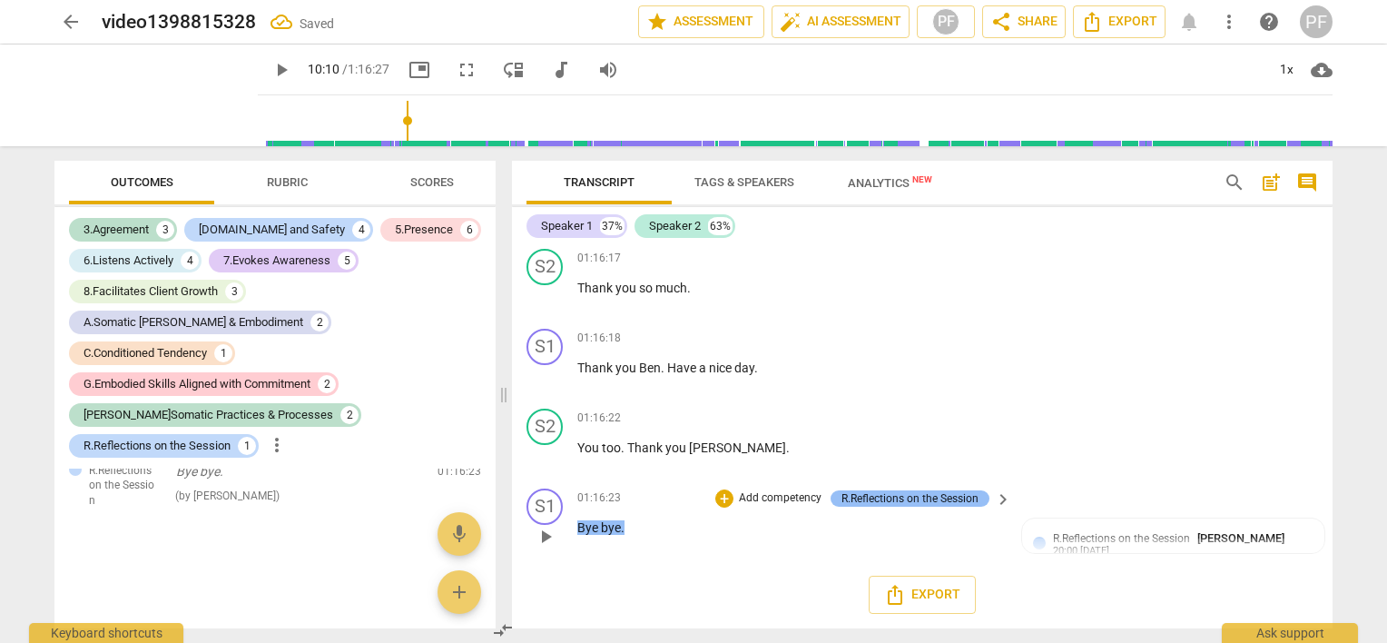
click at [967, 497] on div "R.Reflections on the Session" at bounding box center [909, 498] width 137 height 16
click at [1258, 536] on div "R.Reflections on the Session [PERSON_NAME]" at bounding box center [1172, 537] width 239 height 17
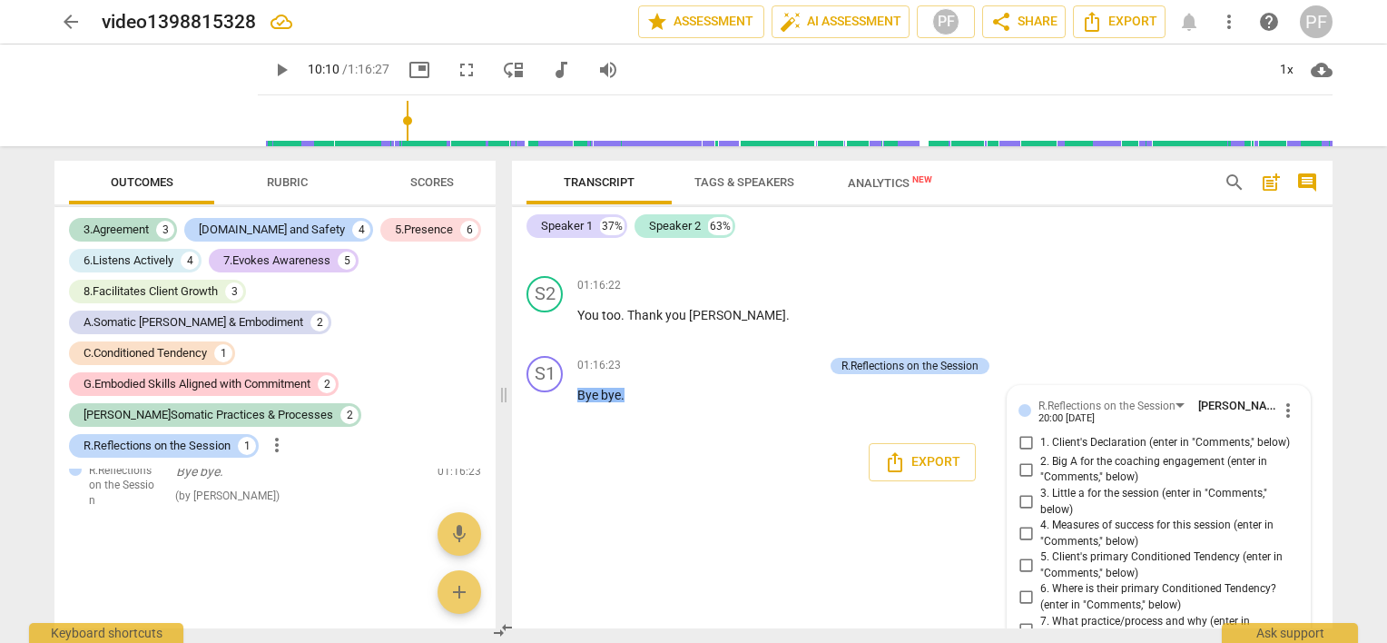
scroll to position [16415, 0]
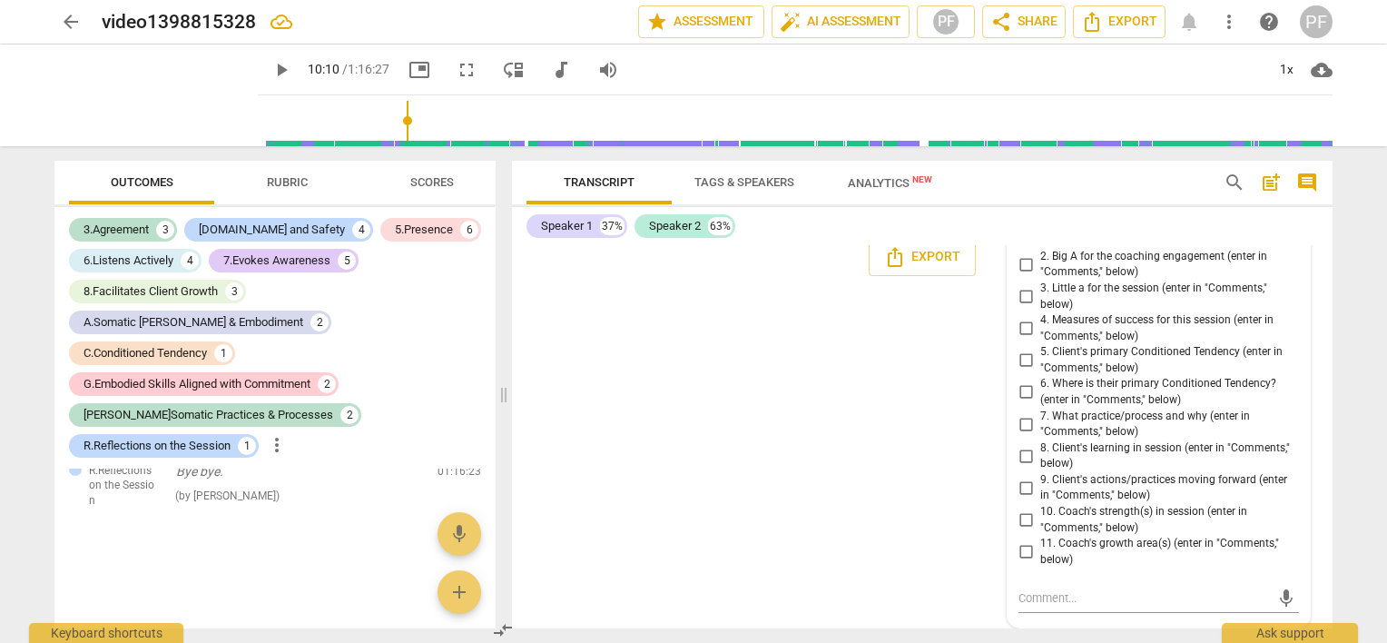
click at [1022, 242] on div "Speaker 1 37% Speaker 2 63% S1 play_arrow pause 00:04 + Add competency keyboard…" at bounding box center [922, 417] width 820 height 421
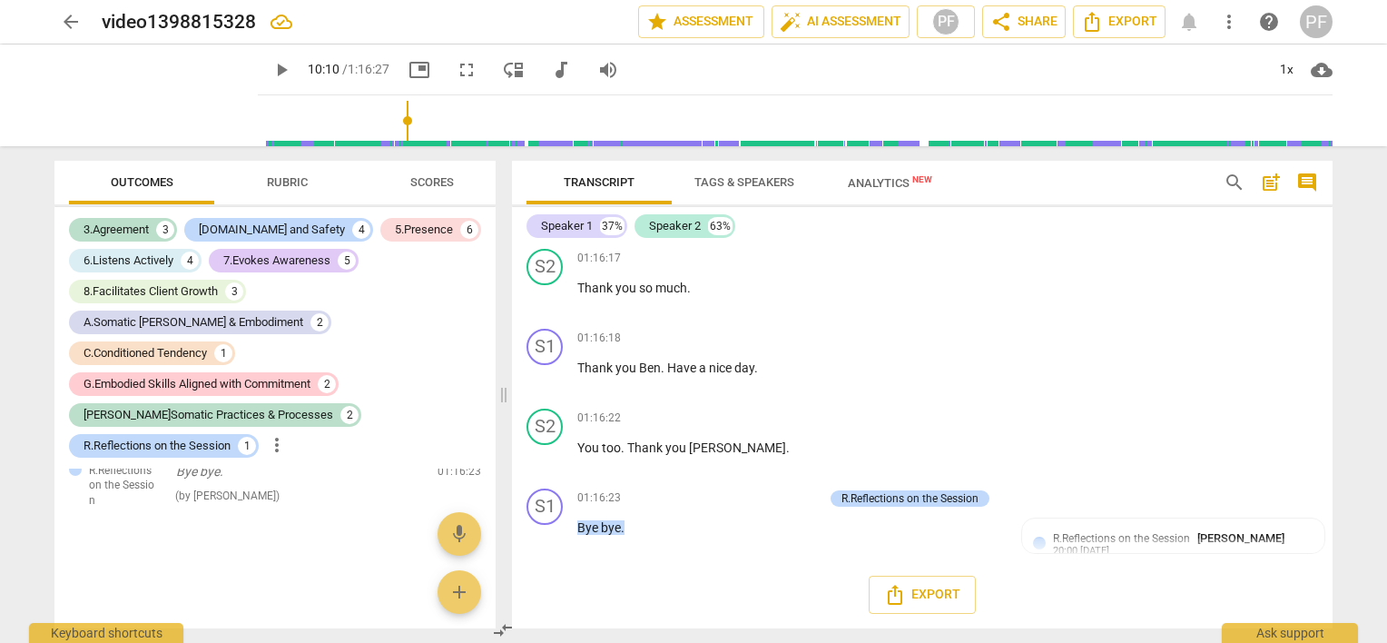
scroll to position [16076, 0]
click at [1053, 530] on div "R.Reflections on the Session [PERSON_NAME]" at bounding box center [1172, 537] width 239 height 17
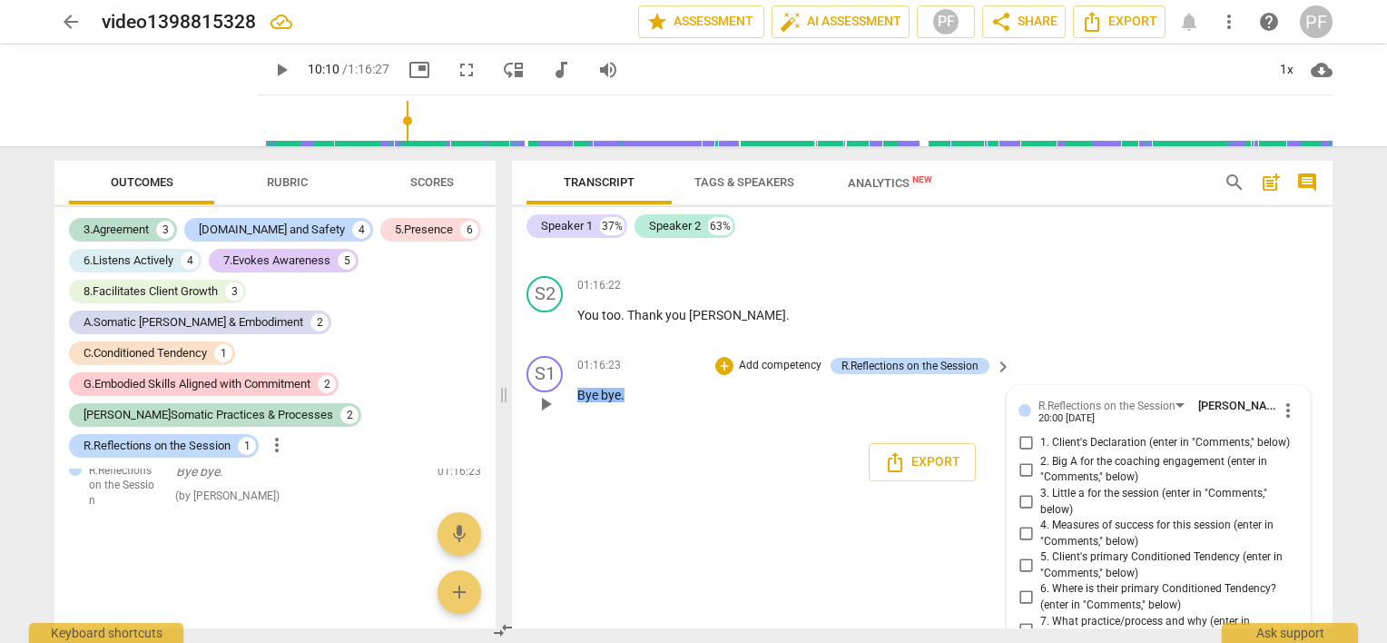
scroll to position [16415, 0]
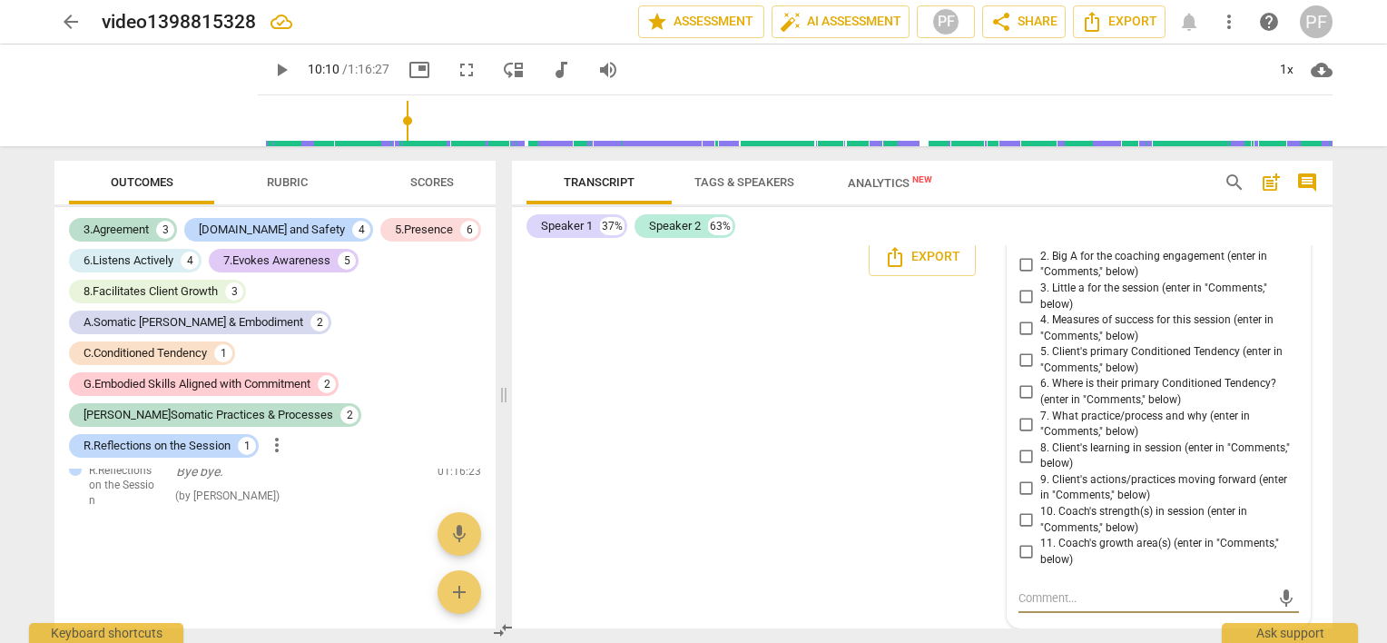
click at [1071, 589] on textarea at bounding box center [1143, 597] width 251 height 17
click at [1071, 595] on textarea at bounding box center [1143, 597] width 251 height 17
type textarea "1"
click at [1076, 541] on span "11. Coach's growth area(s) (enter in "Comments," below)" at bounding box center [1165, 551] width 251 height 32
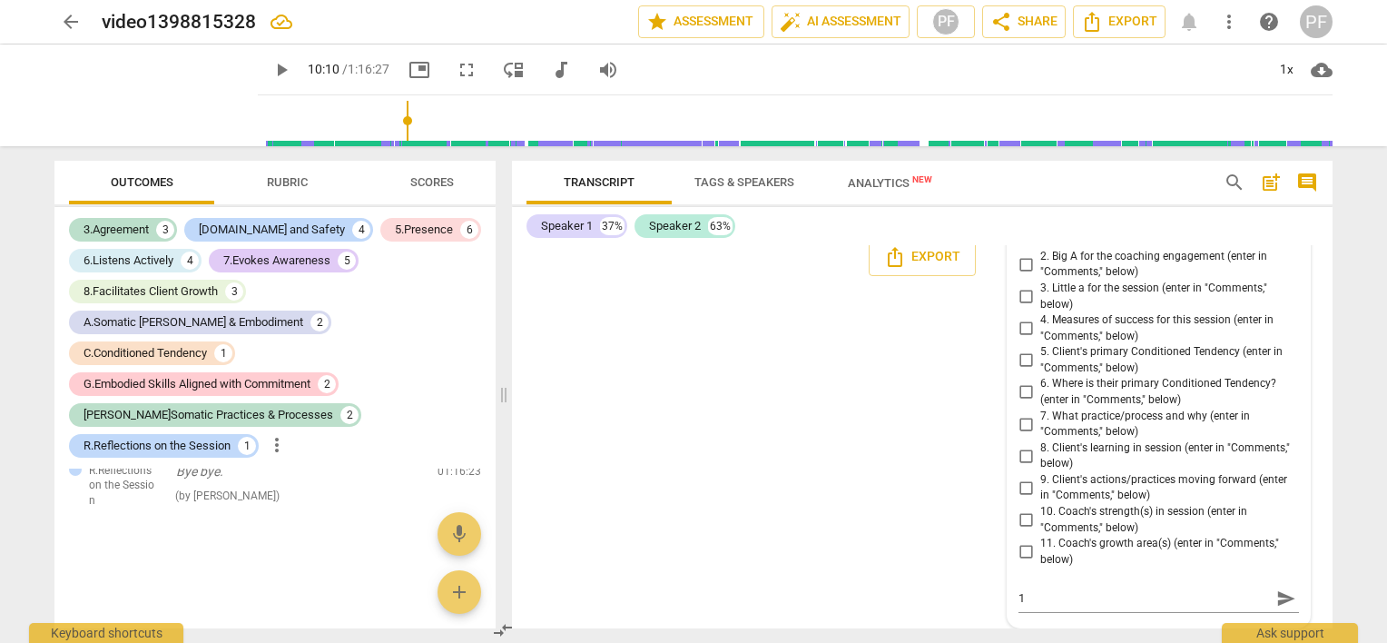
click at [1040, 541] on input "11. Coach's growth area(s) (enter in "Comments," below)" at bounding box center [1025, 552] width 29 height 22
checkbox input "true"
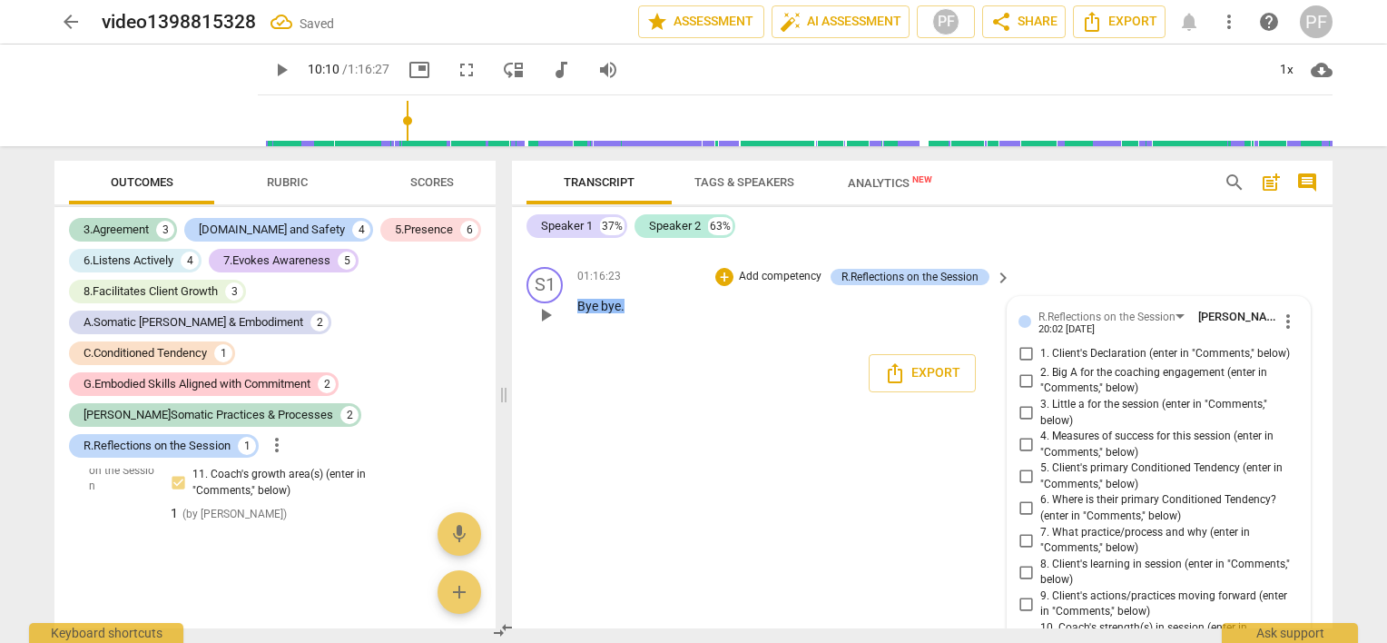
scroll to position [16161, 0]
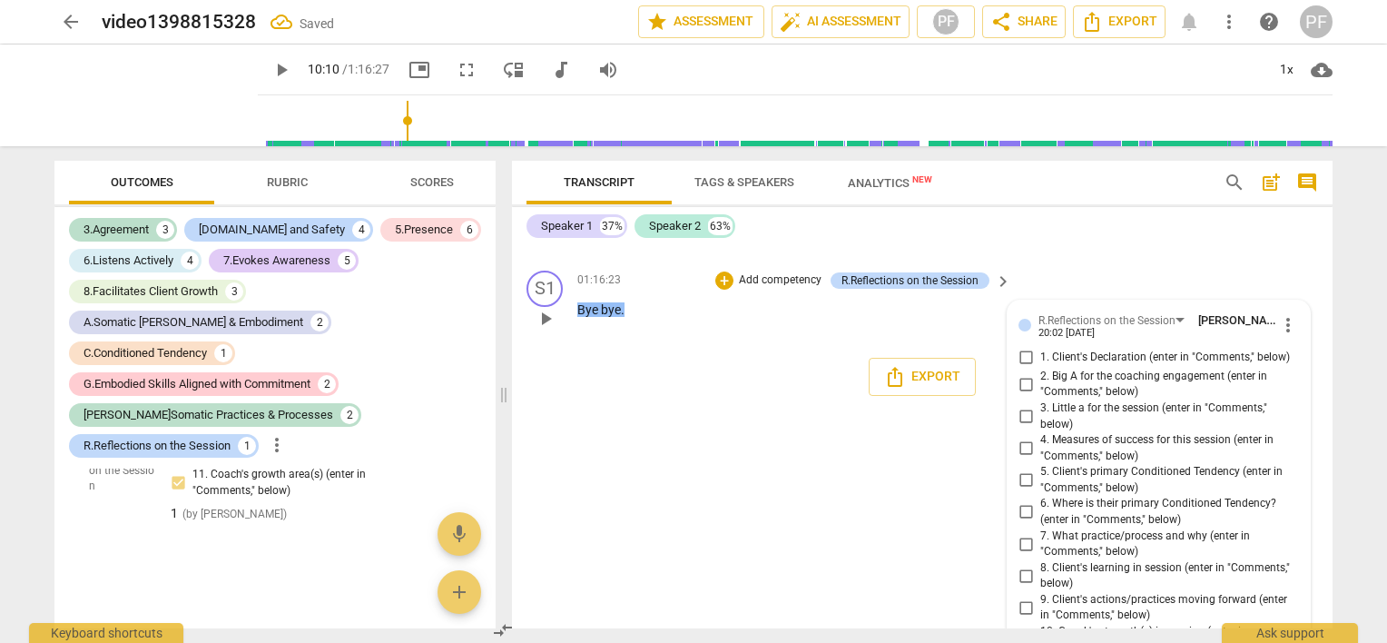
click at [1020, 368] on input "1. Client's Declaration (enter in "Comments," below)" at bounding box center [1025, 358] width 29 height 22
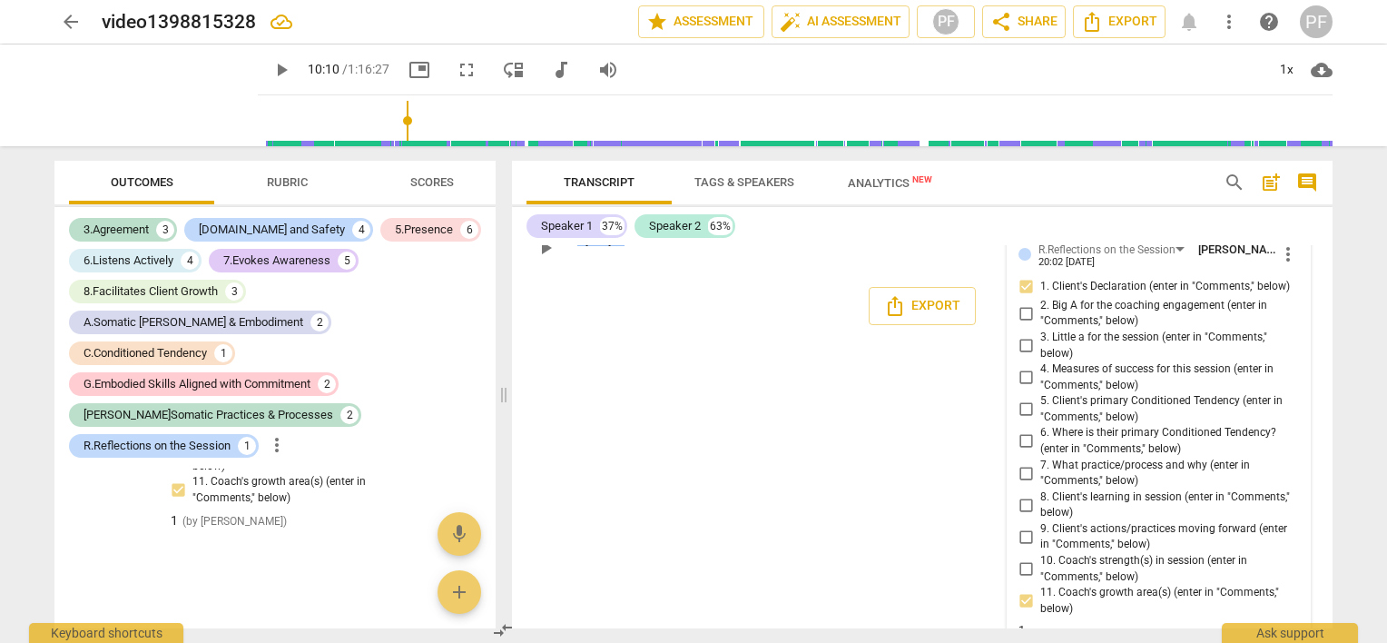
scroll to position [16234, 0]
click at [1273, 293] on span "1. Client's Declaration (enter in "Comments," below)" at bounding box center [1165, 285] width 250 height 16
click at [1040, 296] on input "1. Client's Declaration (enter in "Comments," below)" at bounding box center [1025, 285] width 29 height 22
click at [1273, 293] on span "1. Client's Declaration (enter in "Comments," below)" at bounding box center [1165, 285] width 250 height 16
click at [1040, 296] on input "1. Client's Declaration (enter in "Comments," below)" at bounding box center [1025, 285] width 29 height 22
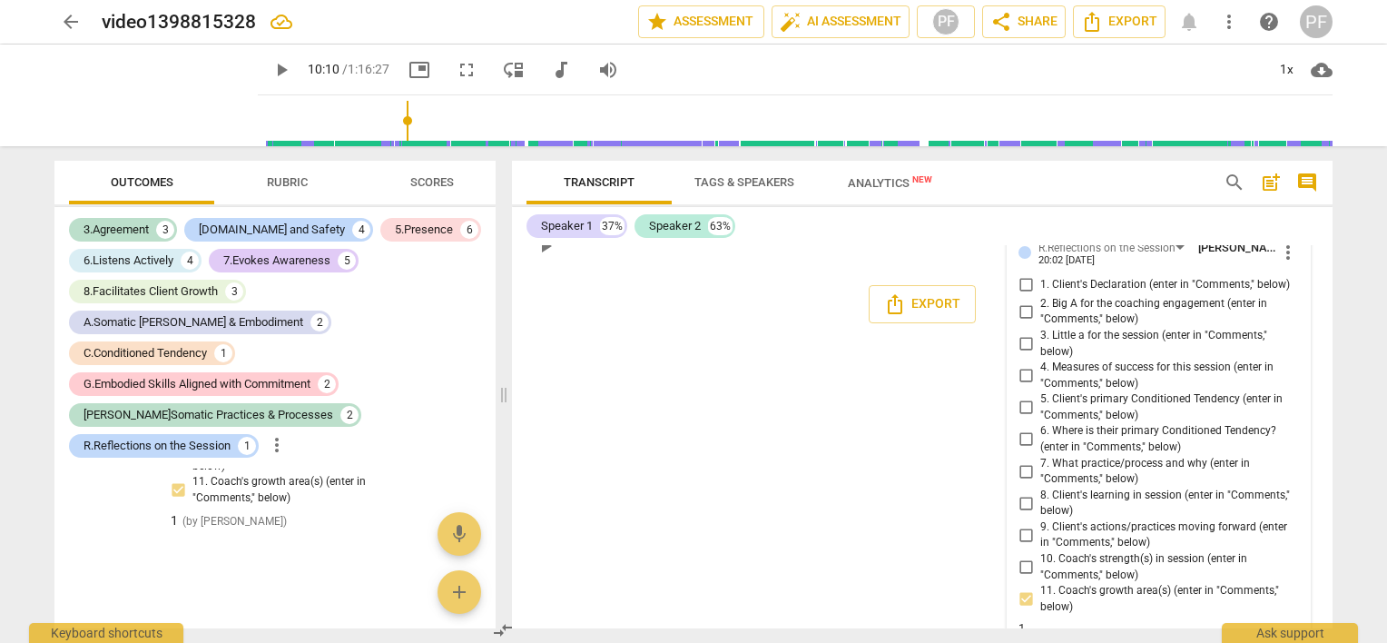
click at [1022, 296] on input "1. Client's Declaration (enter in "Comments," below)" at bounding box center [1025, 285] width 29 height 22
checkbox input "true"
click at [1282, 263] on span "more_vert" at bounding box center [1288, 252] width 22 height 22
click at [1289, 389] on li "Edit" at bounding box center [1302, 386] width 63 height 34
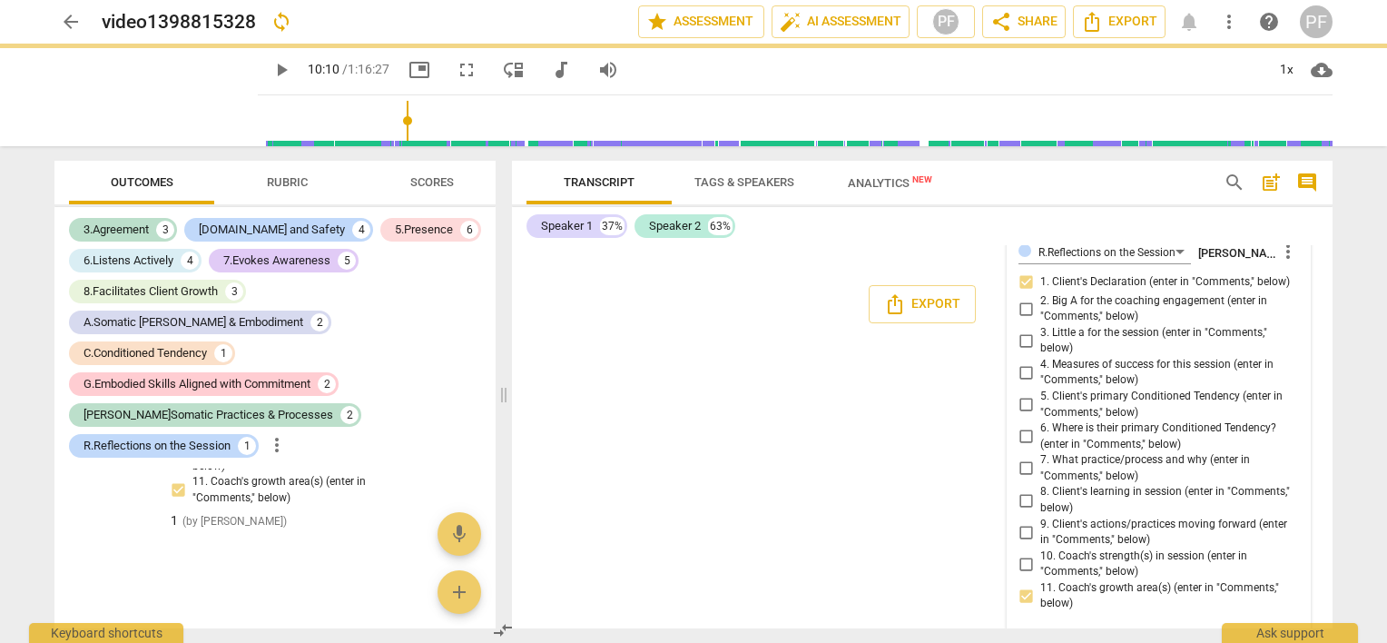
scroll to position [16445, 0]
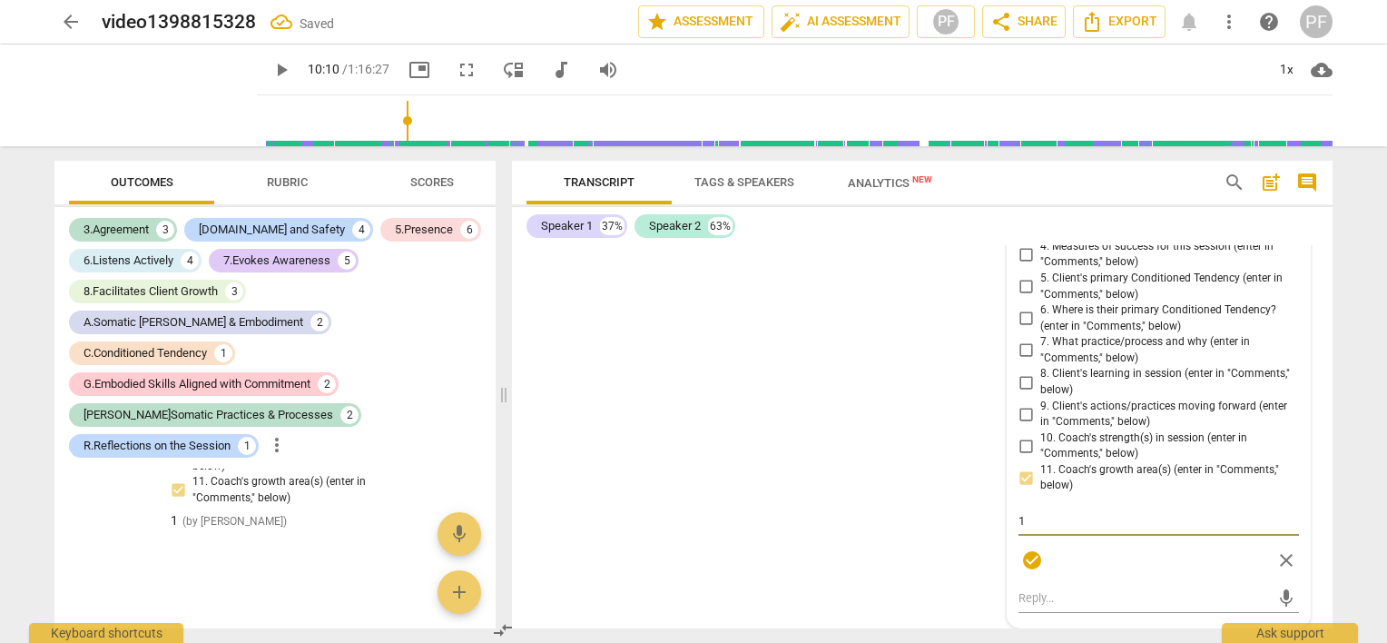
click at [1026, 529] on textarea "1" at bounding box center [1158, 520] width 280 height 17
type textarea "1."
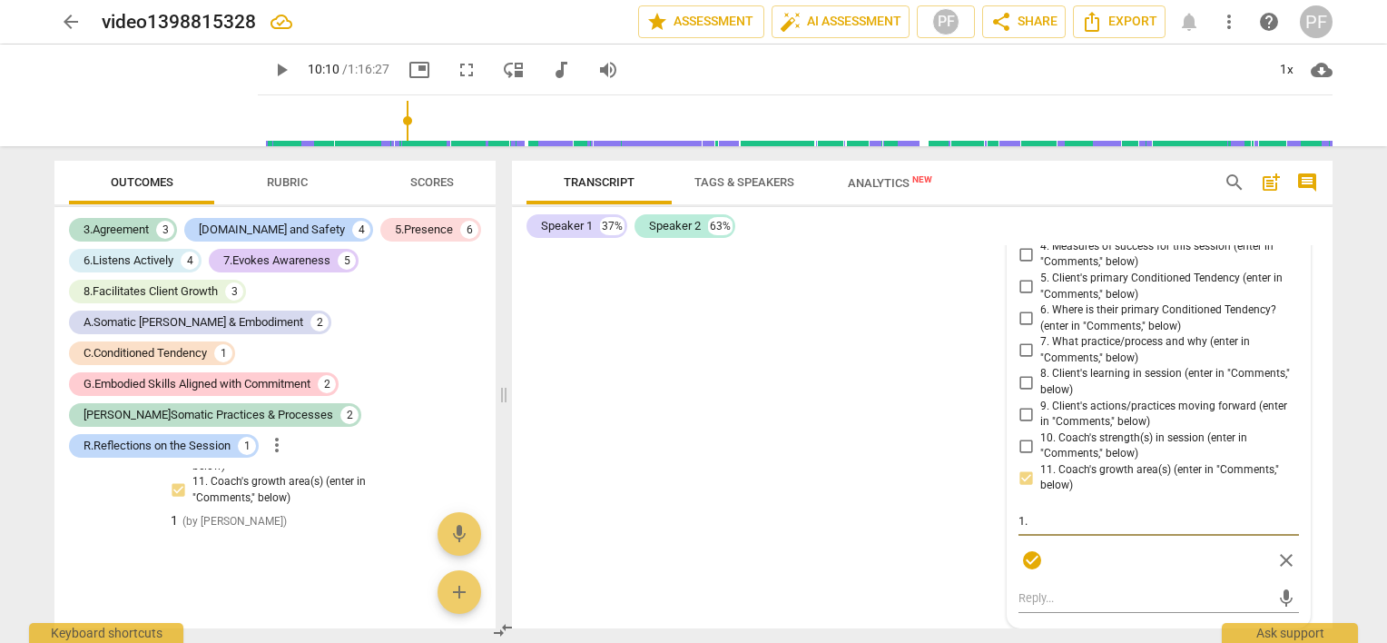
type textarea "1. C"
type textarea "1. Cl"
type textarea "1. Cli"
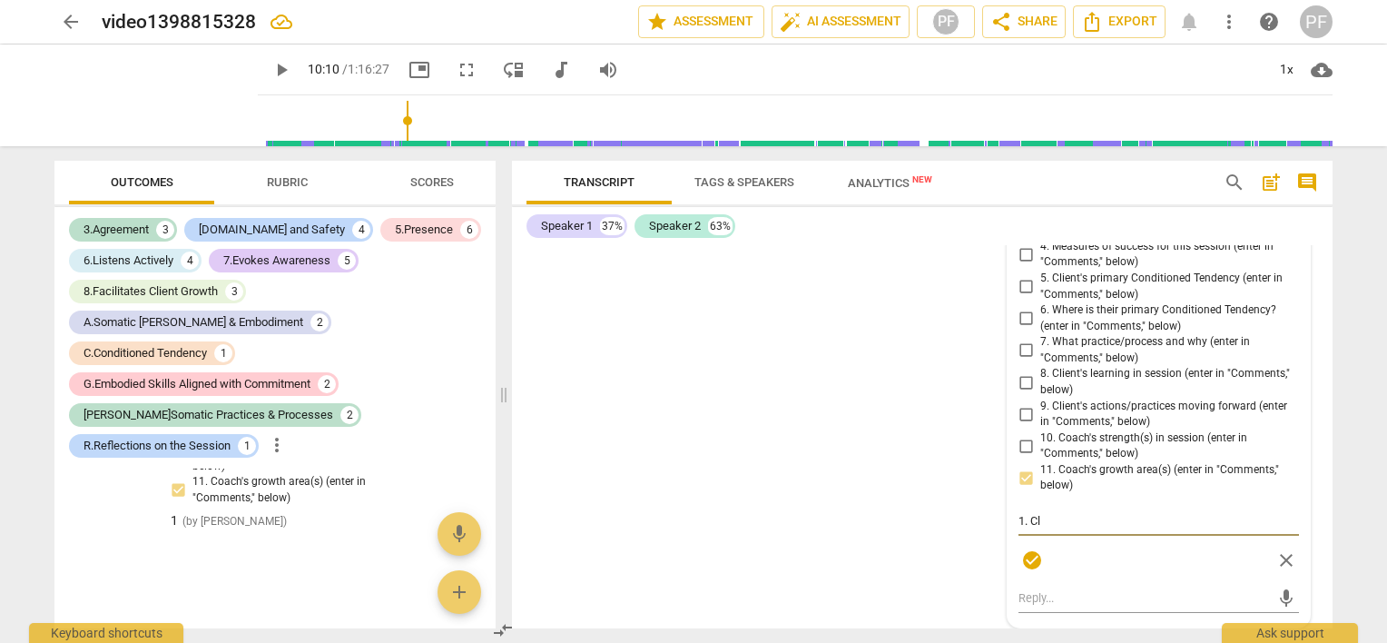
type textarea "1. Cli"
type textarea "1. Clin"
type textarea "1. [PERSON_NAME]"
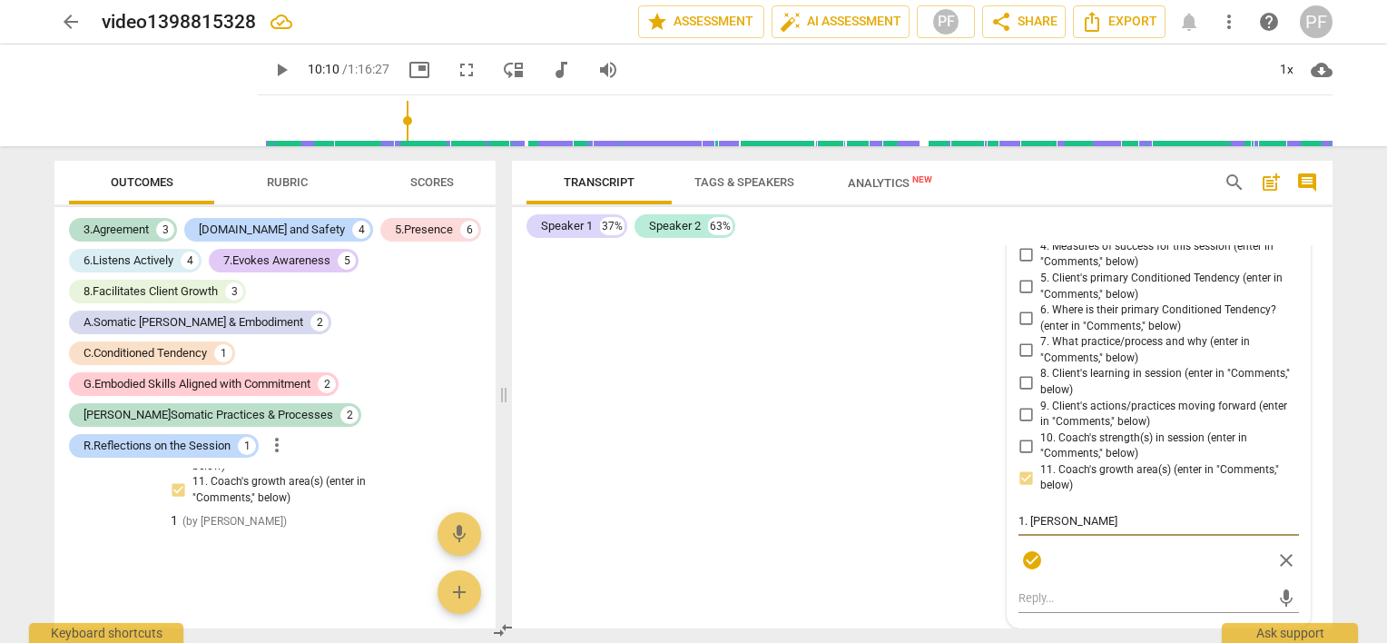
type textarea "1. Clinet"
type textarea "1. Clinet'"
type textarea "1. Clinet's"
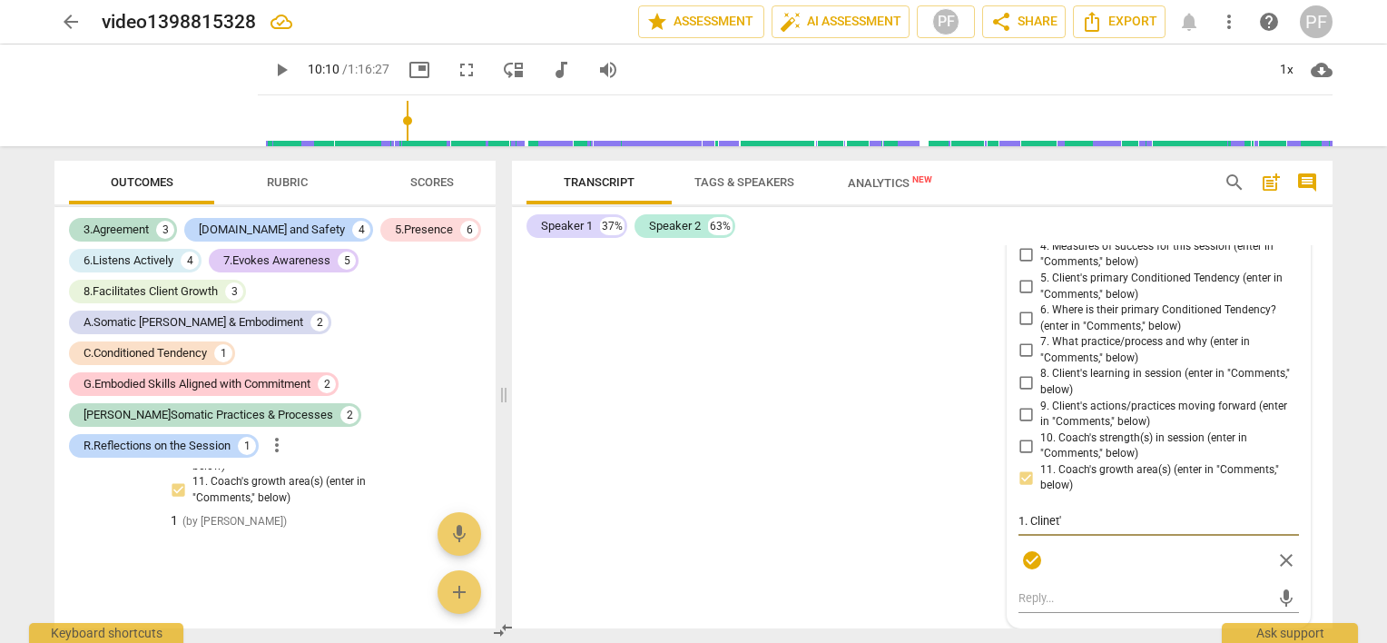
type textarea "1. Clinet's"
type textarea "1. Clinet's d"
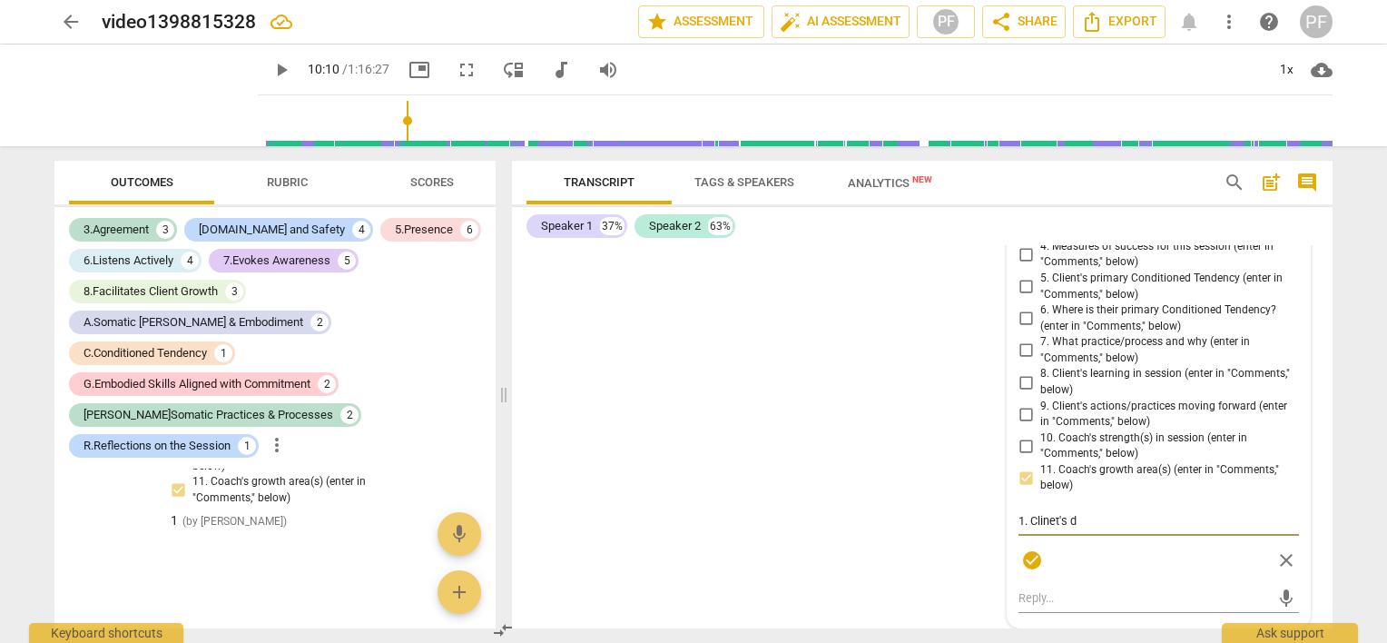
type textarea "1. Clinet's de"
type textarea "1. Clinet's dec"
type textarea "1. Clinet's decl"
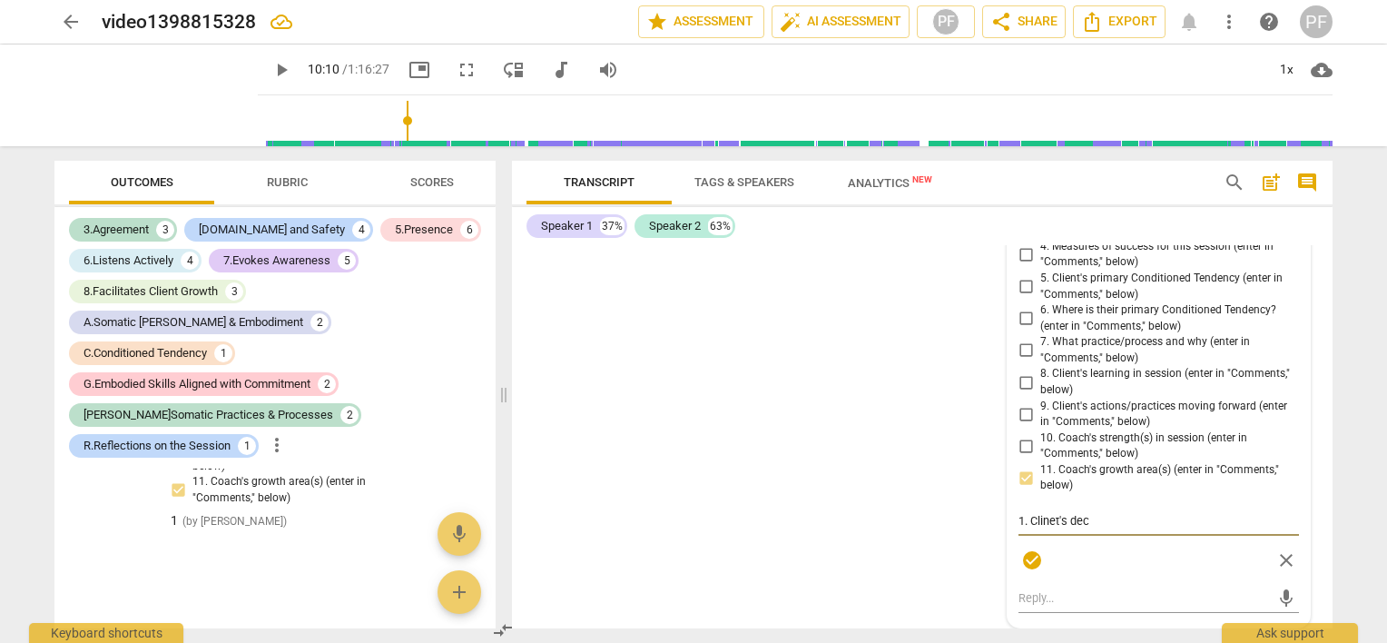
type textarea "1. Clinet's decl"
type textarea "1. Clinet's declr"
type textarea "1. Clinet's declra"
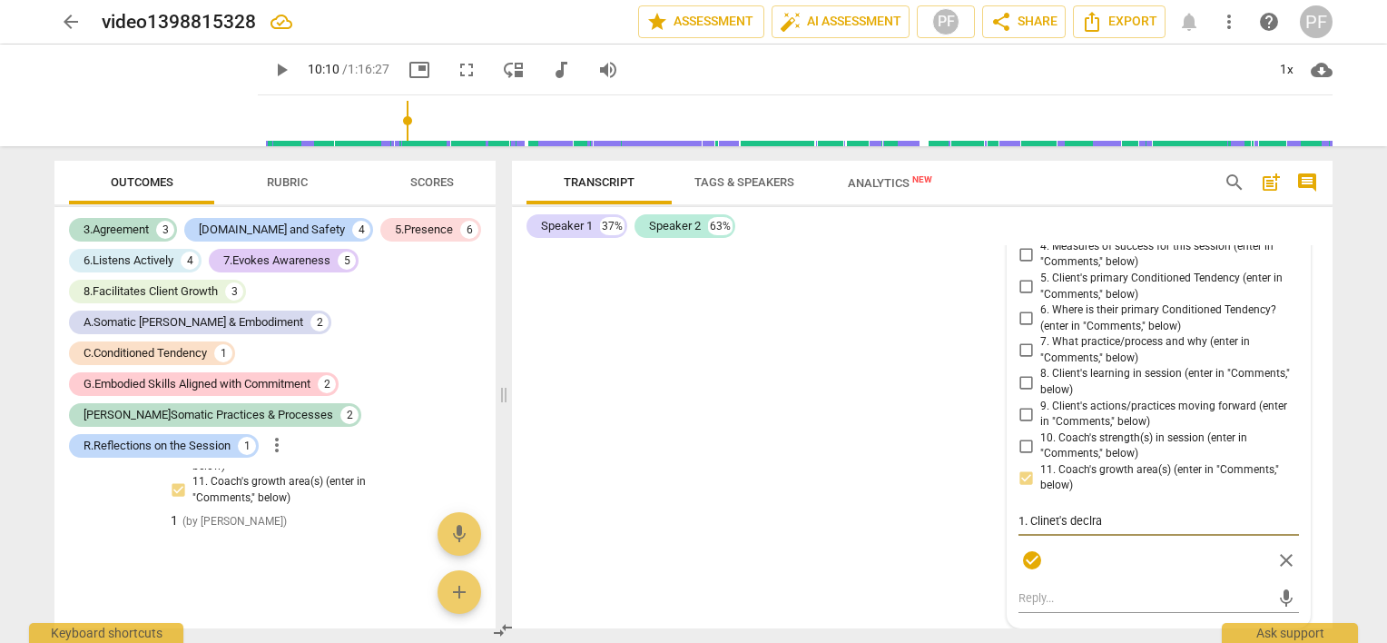
type textarea "1. Clinet's declrat"
type textarea "1. Clinet's declrati"
type textarea "1. Clinet's declratio"
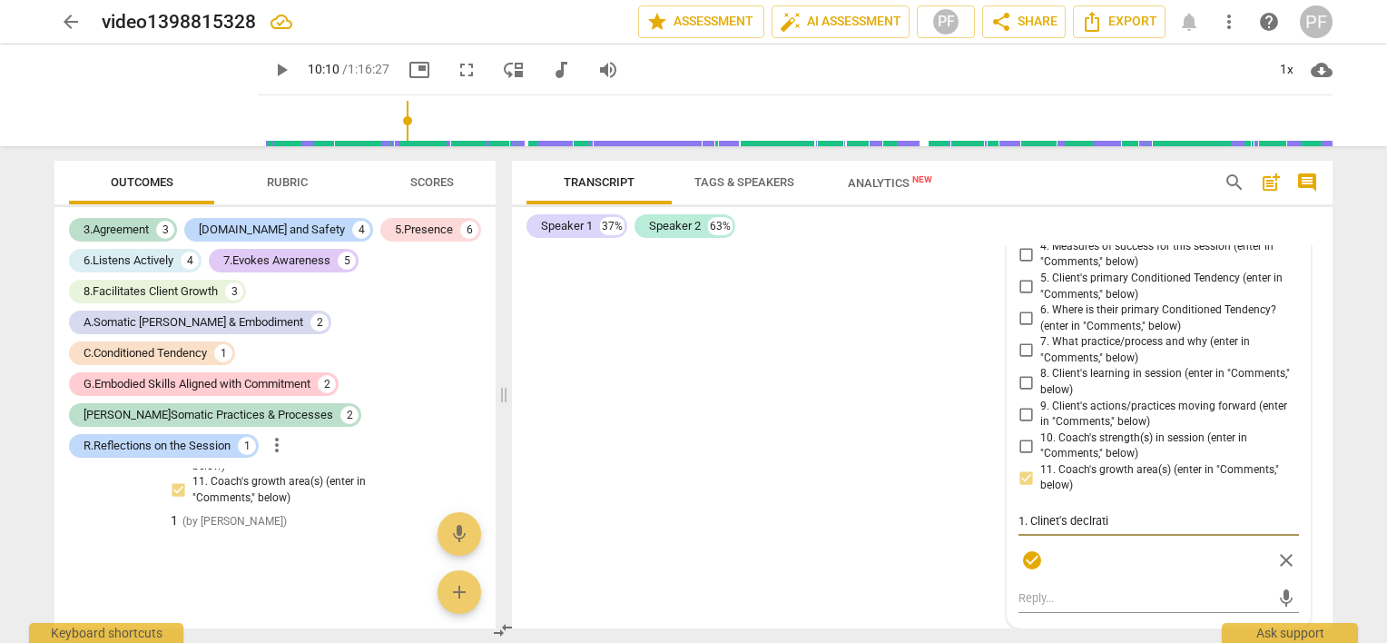
type textarea "1. Clinet's declratio"
type textarea "1. Clinet's declration"
type textarea "1. Clinet's declratio"
type textarea "1. Clinet's declrati"
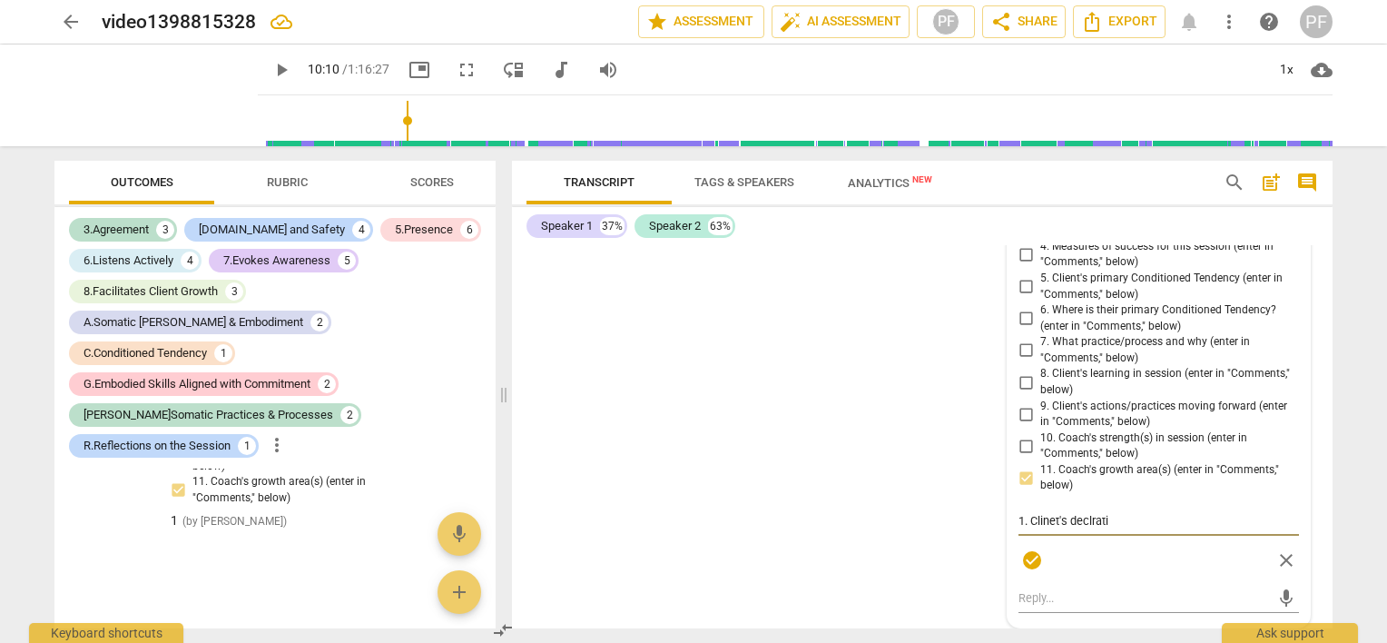
type textarea "1. Clinet's declrat"
type textarea "1. Clinet's declra"
type textarea "1. Clinet's declr"
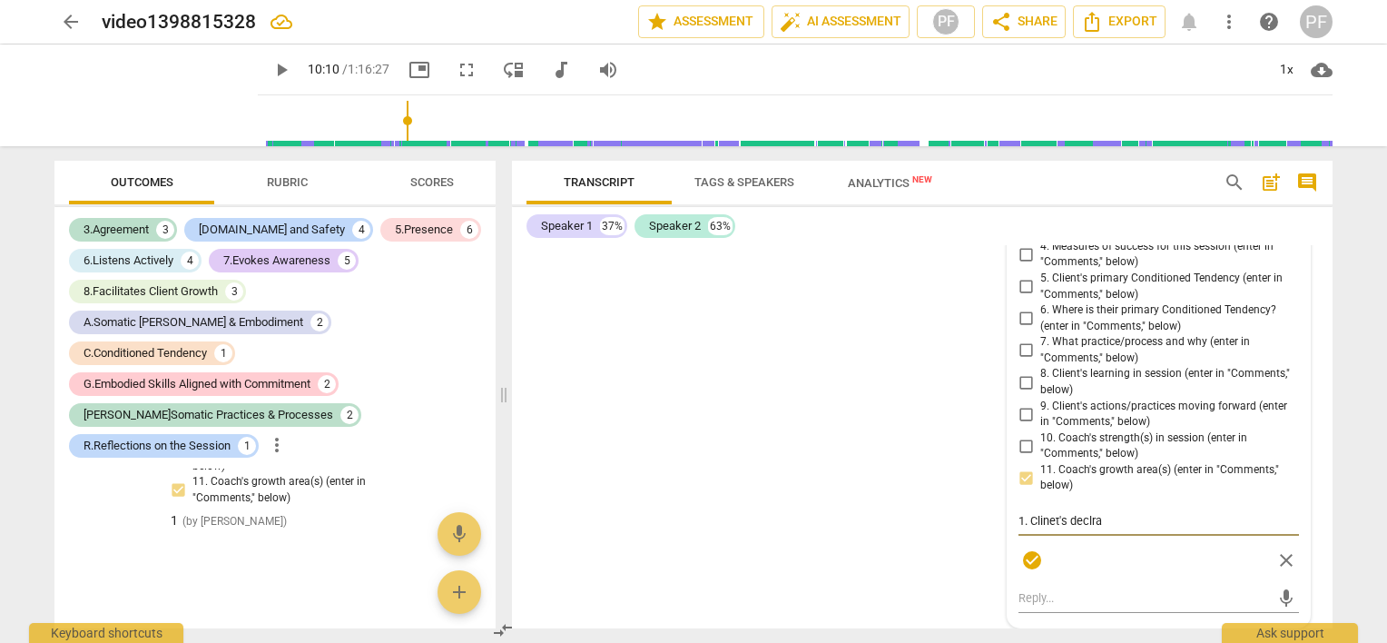
type textarea "1. Clinet's declr"
type textarea "1. Clinet's decl"
type textarea "1. Clinet's dec"
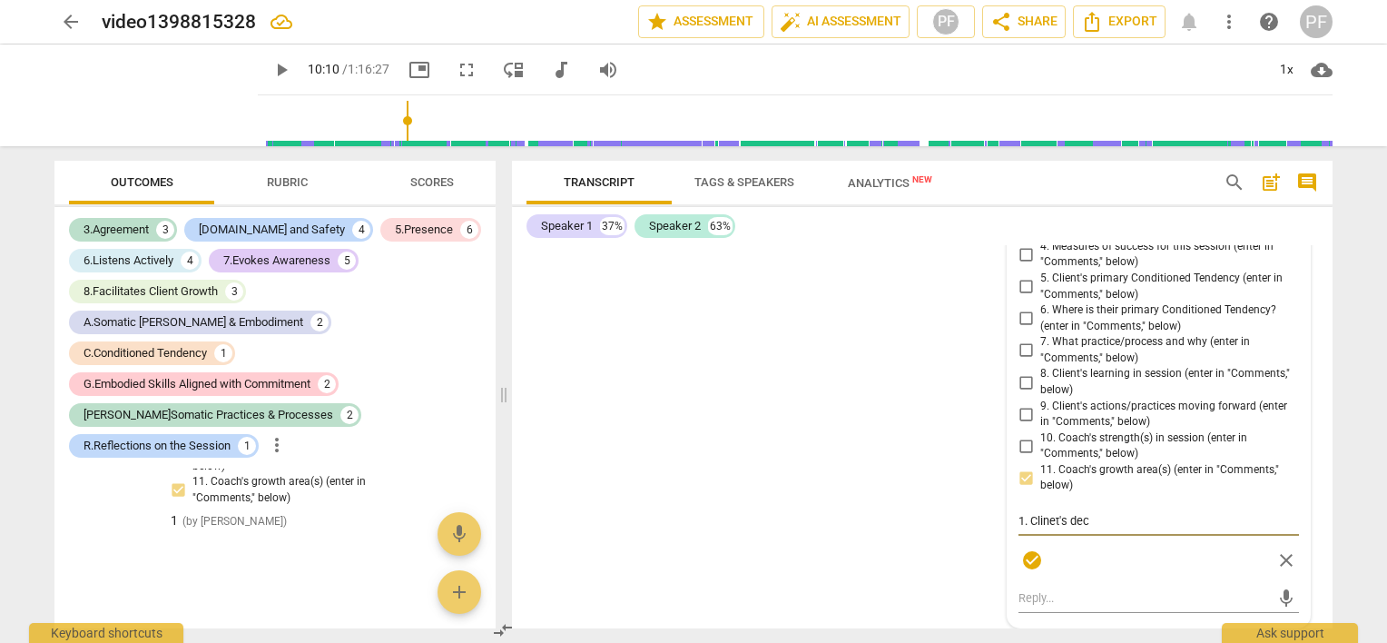
type textarea "1. Clinet's de"
type textarea "1. Clinet's d"
type textarea "1. Clinet's"
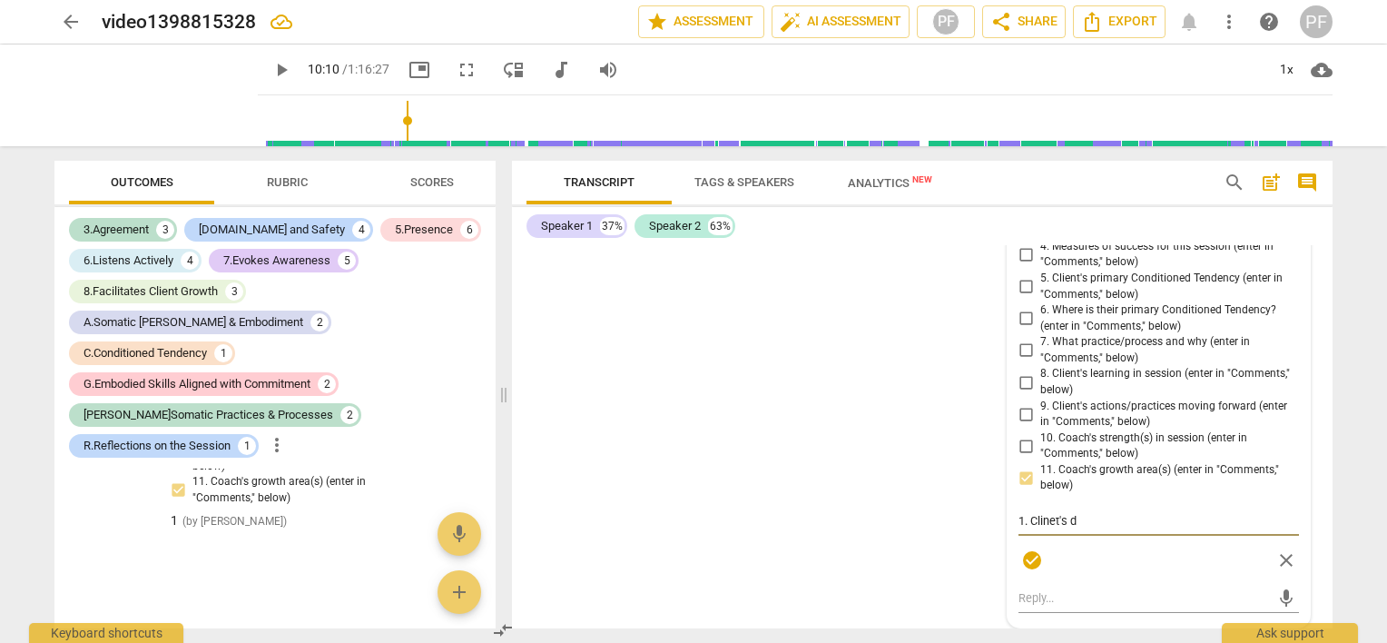
type textarea "1. Clinet's"
type textarea "1. Clinet'"
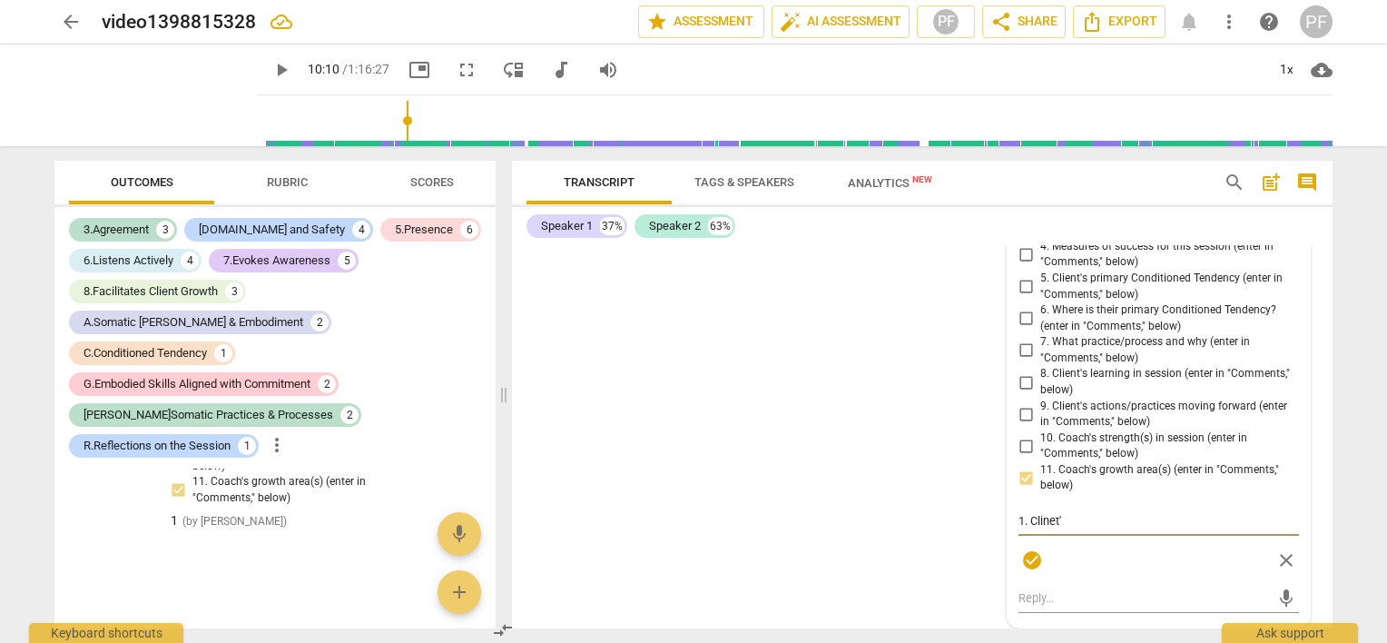
type textarea "1. Clinet"
type textarea "1. [PERSON_NAME]"
type textarea "1. Clin"
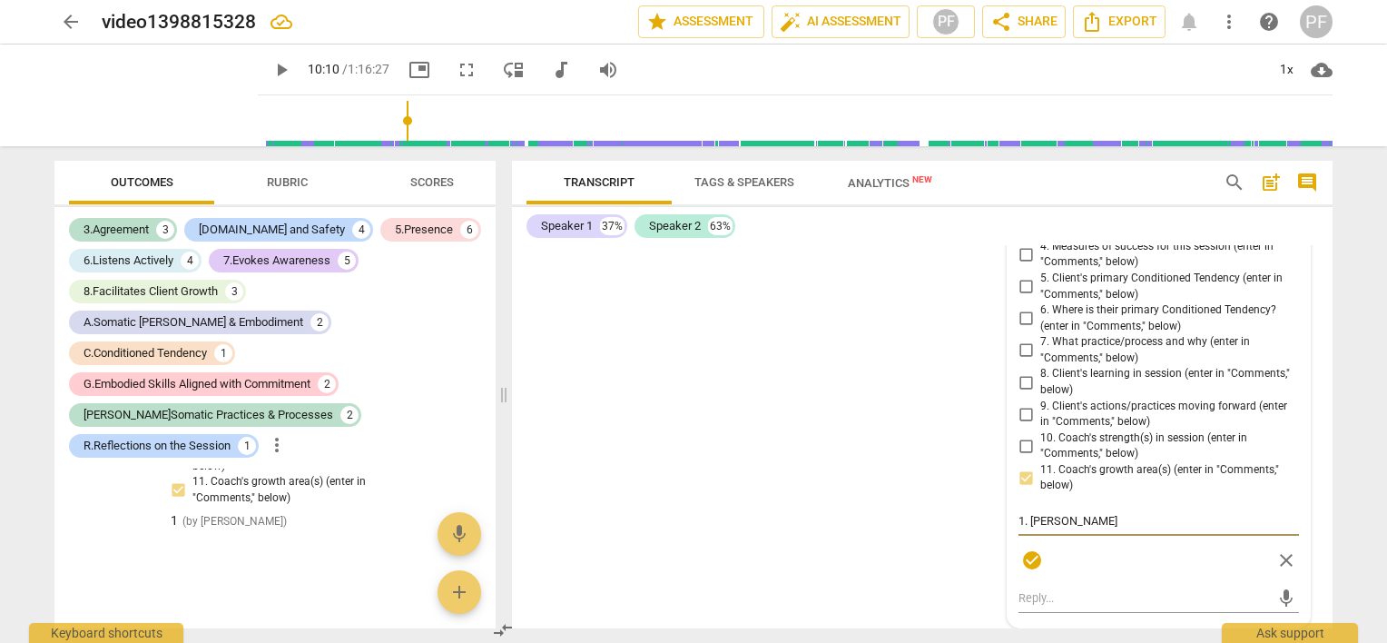
type textarea "1. Clin"
type textarea "1. Cli"
type textarea "1. Clie"
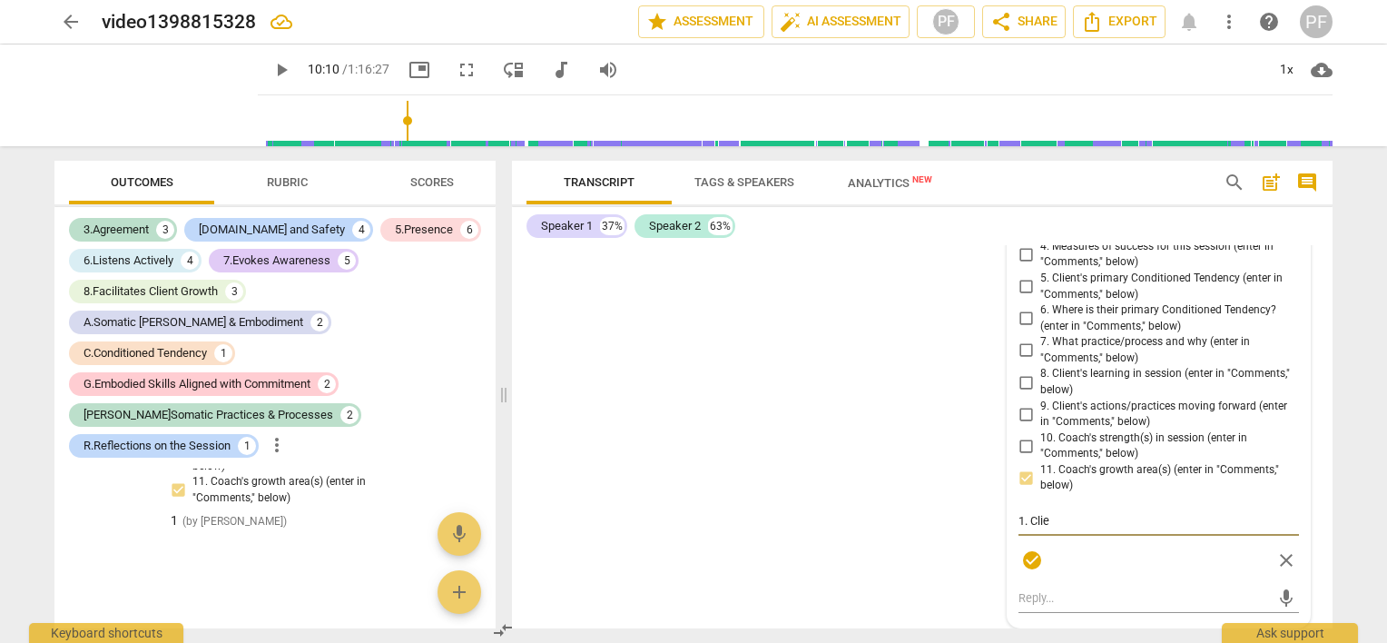
type textarea "1. [GEOGRAPHIC_DATA]"
type textarea "1. Client"
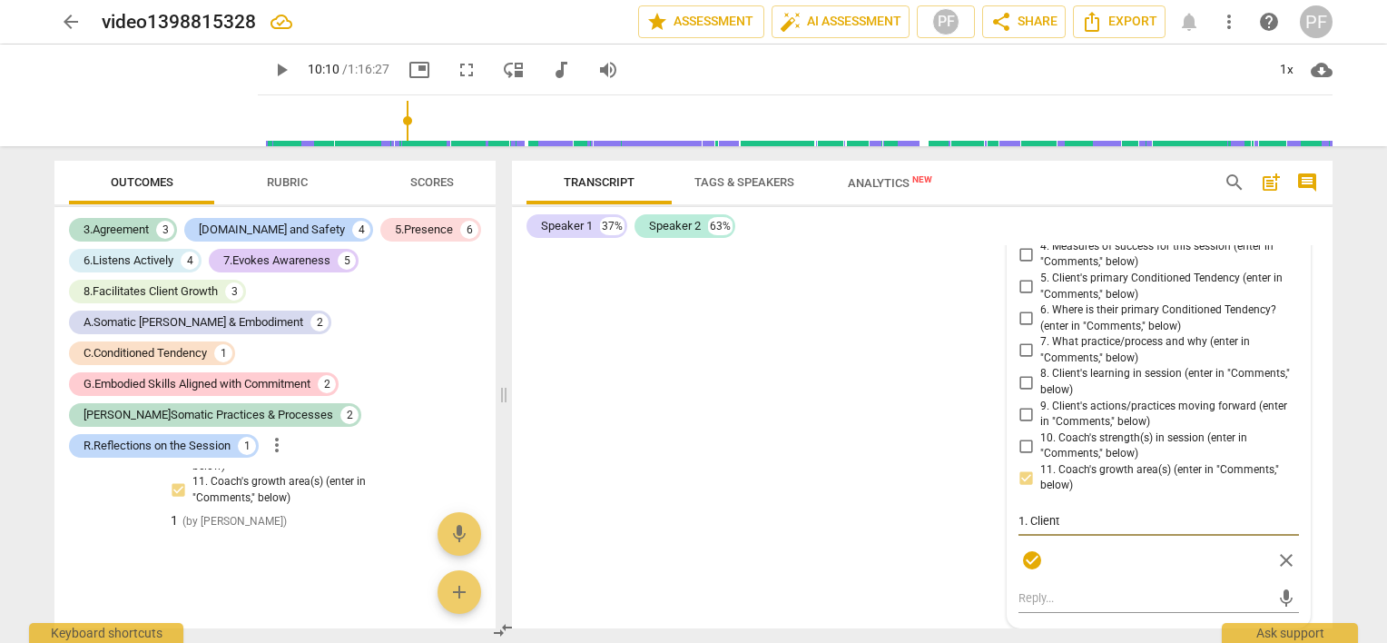
type textarea "1. Client"
type textarea "1. Client d"
type textarea "1. Client de"
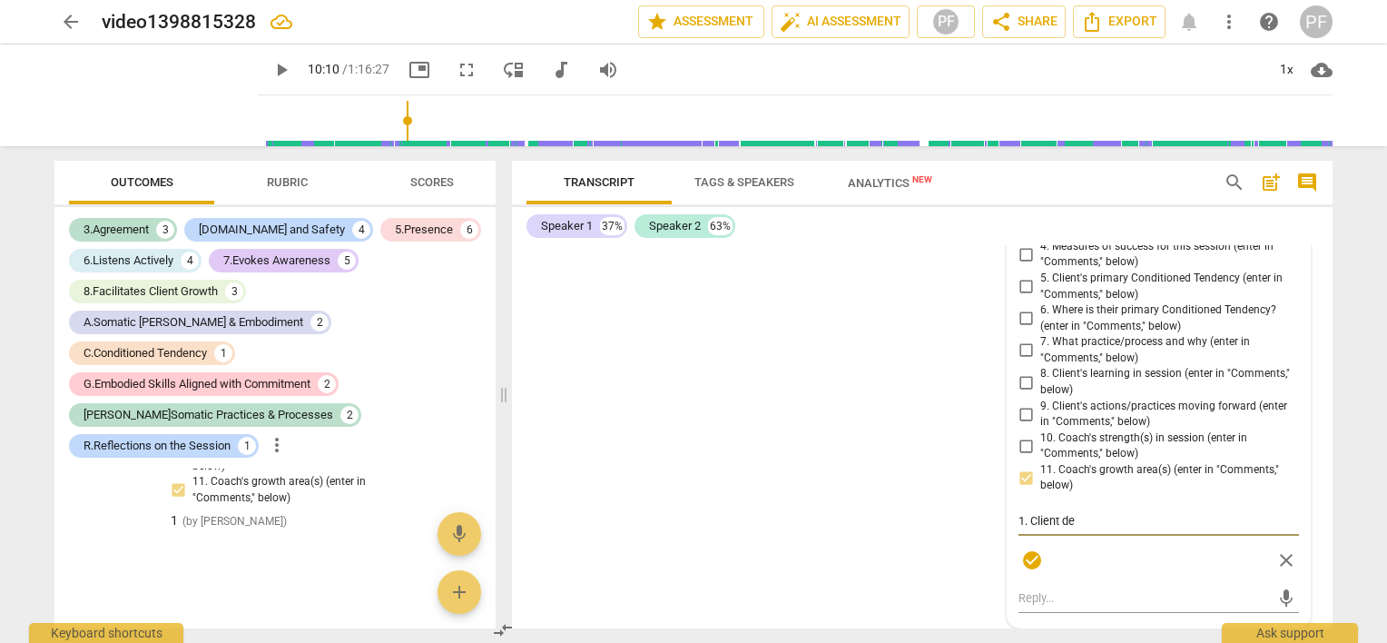
type textarea "1. Client dec"
type textarea "1. Client decl"
type textarea "1. Client decla"
type textarea "1. Client declar"
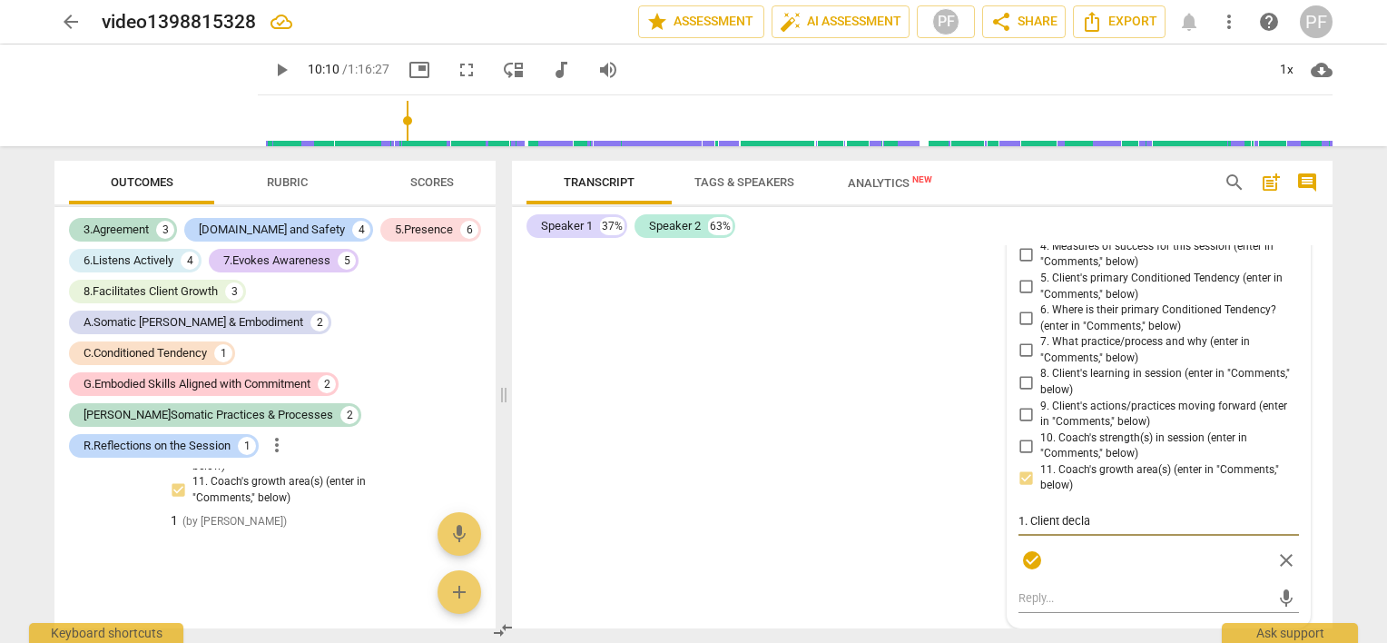
type textarea "1. Client declar"
type textarea "1. Client declara"
type textarea "1. Client declarat"
type textarea "1. Client declarati"
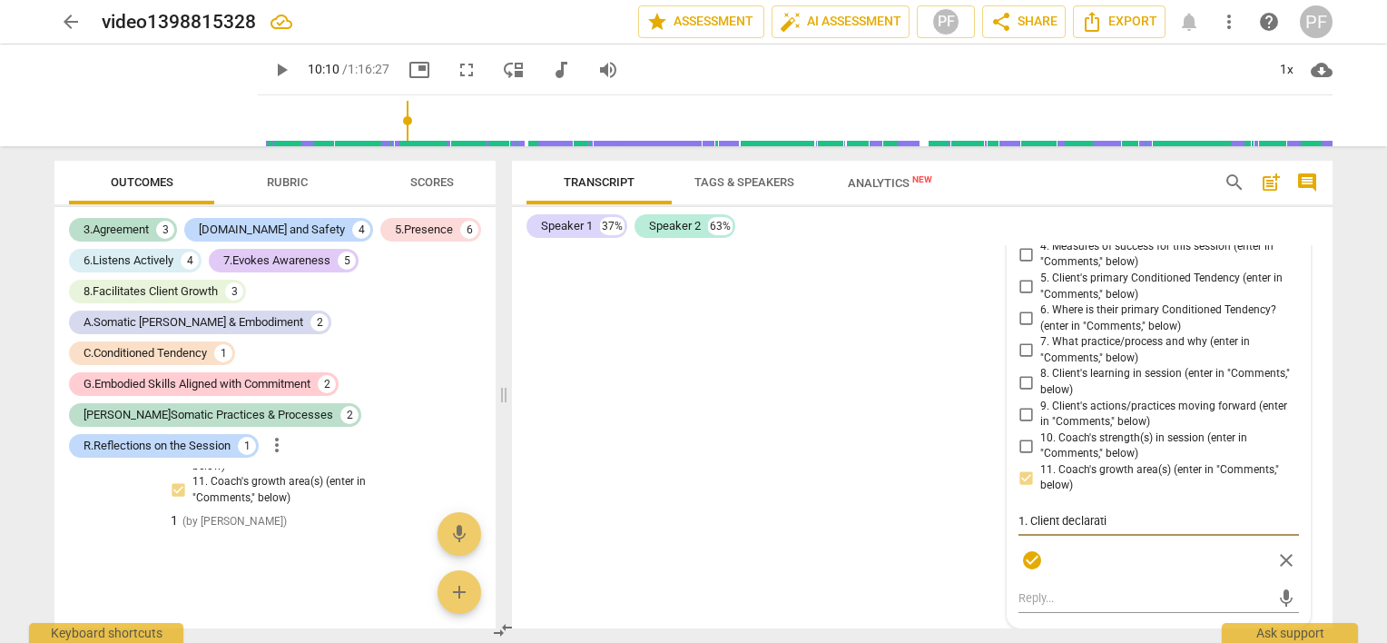
type textarea "1. Client declaratio"
type textarea "1. Client declaration"
type textarea "1. Client declaration i"
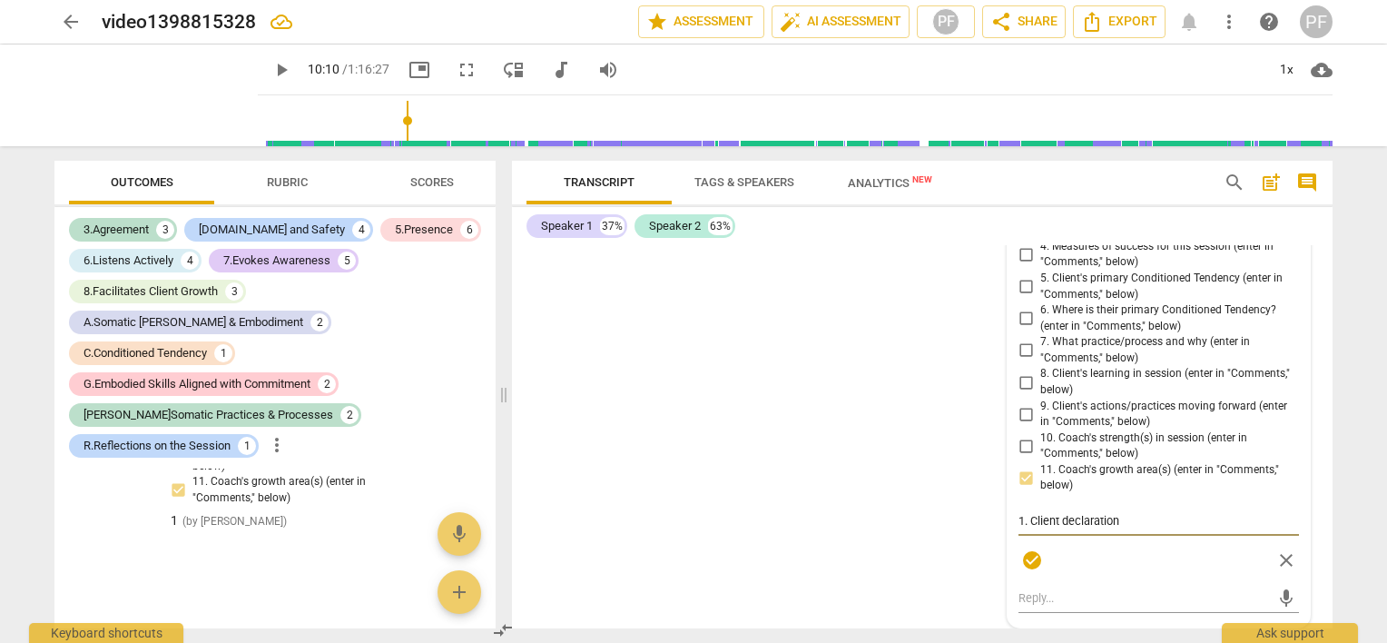
type textarea "1. Client declaration i"
type textarea "1. Client declaration is"
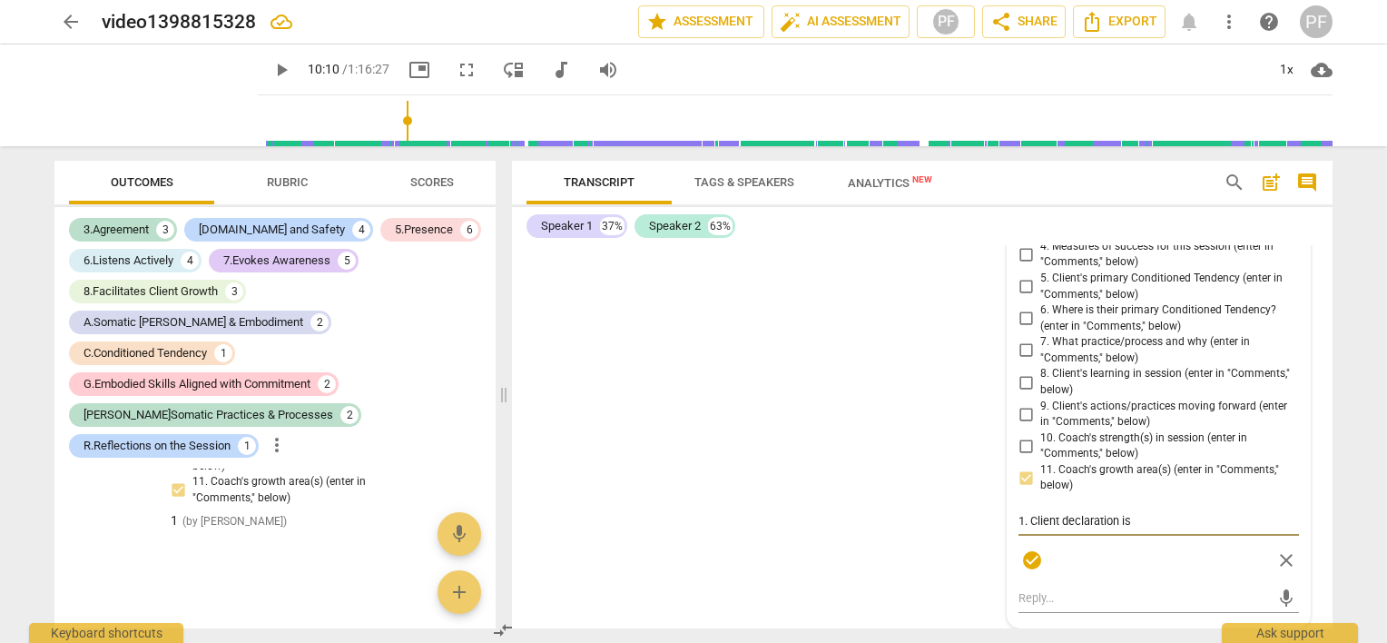
type textarea "1. Client declaration is :"
type textarea "1. Client declaration is :Which is I am a commitment to be bolder and more impa…"
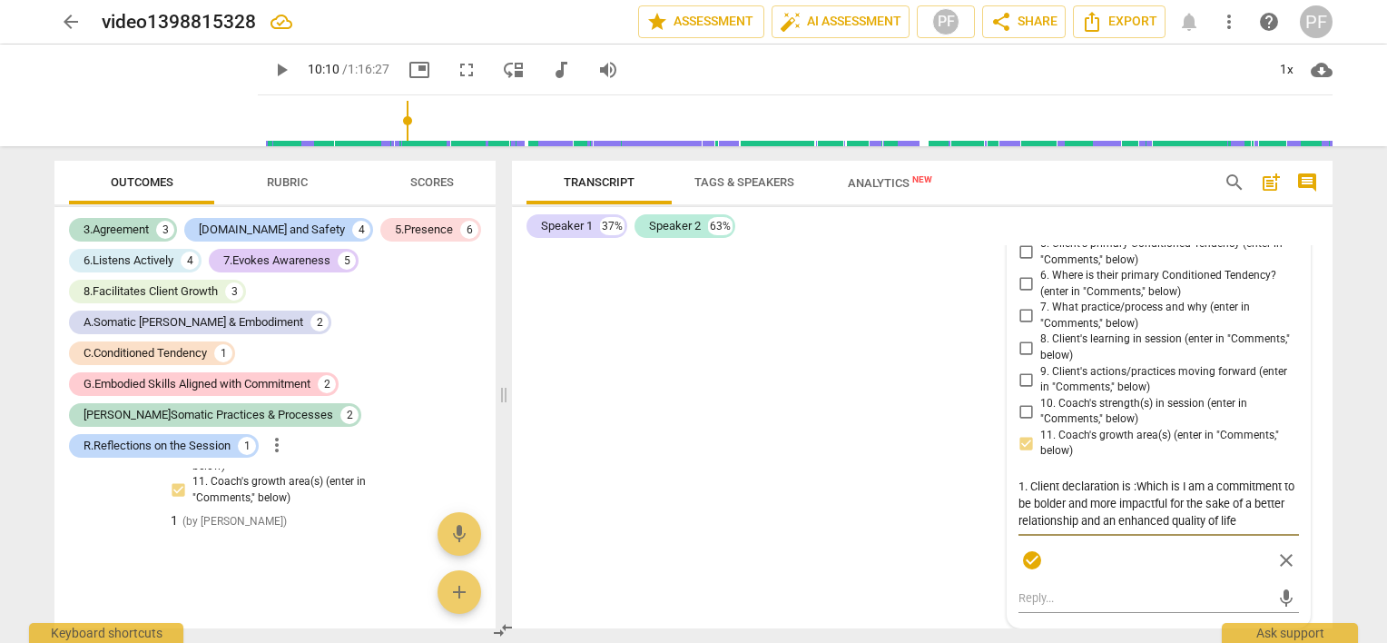
drag, startPoint x: 1136, startPoint y: 555, endPoint x: 1181, endPoint y: 556, distance: 44.5
click at [1181, 529] on textarea "1. Client declaration is :Which is I am a commitment to be bolder and more impa…" at bounding box center [1158, 503] width 280 height 52
type textarea "1. Client declaration is :I am a commitment to be bolder and more impactful for…"
click at [1266, 529] on textarea "1. Client declaration is :I am a commitment to be bolder and more impactful for…" at bounding box center [1158, 503] width 280 height 52
type textarea "1. Client declaration is :I am a commitment to be bolder and more impactful for…"
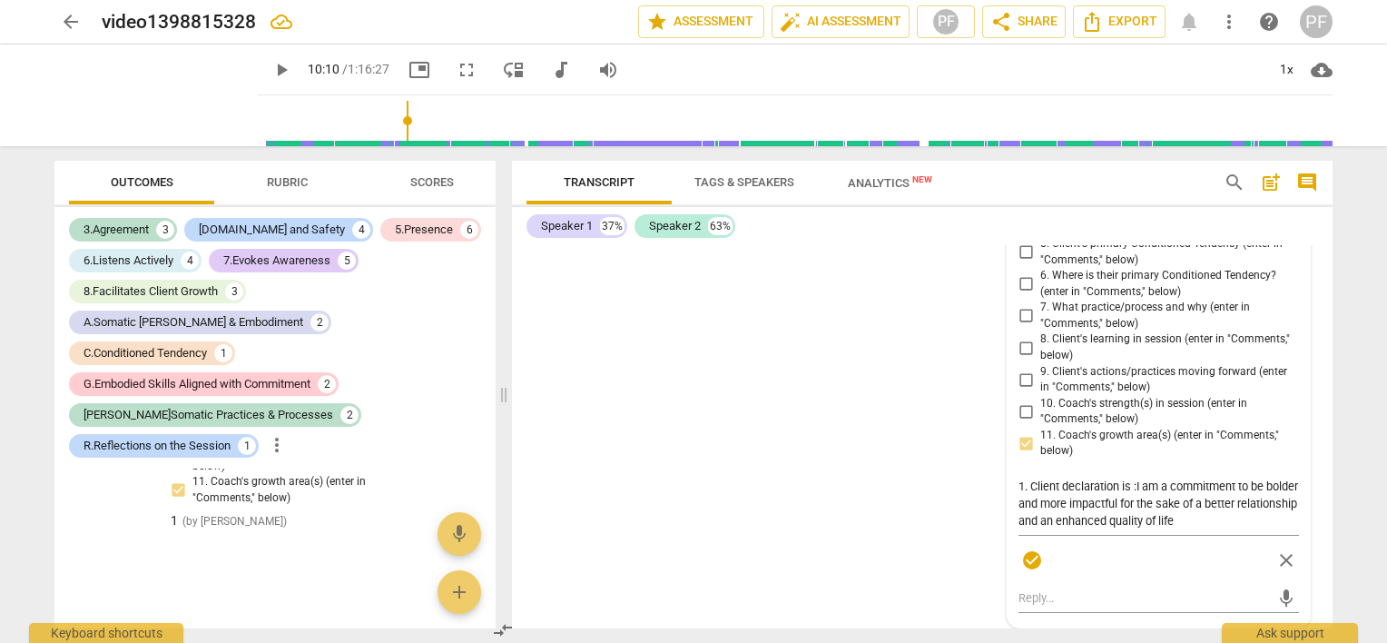
click at [935, 564] on div "S1 play_arrow pause 00:04 + Add competency keyboard_arrow_right Good morning , …" at bounding box center [922, 436] width 820 height 383
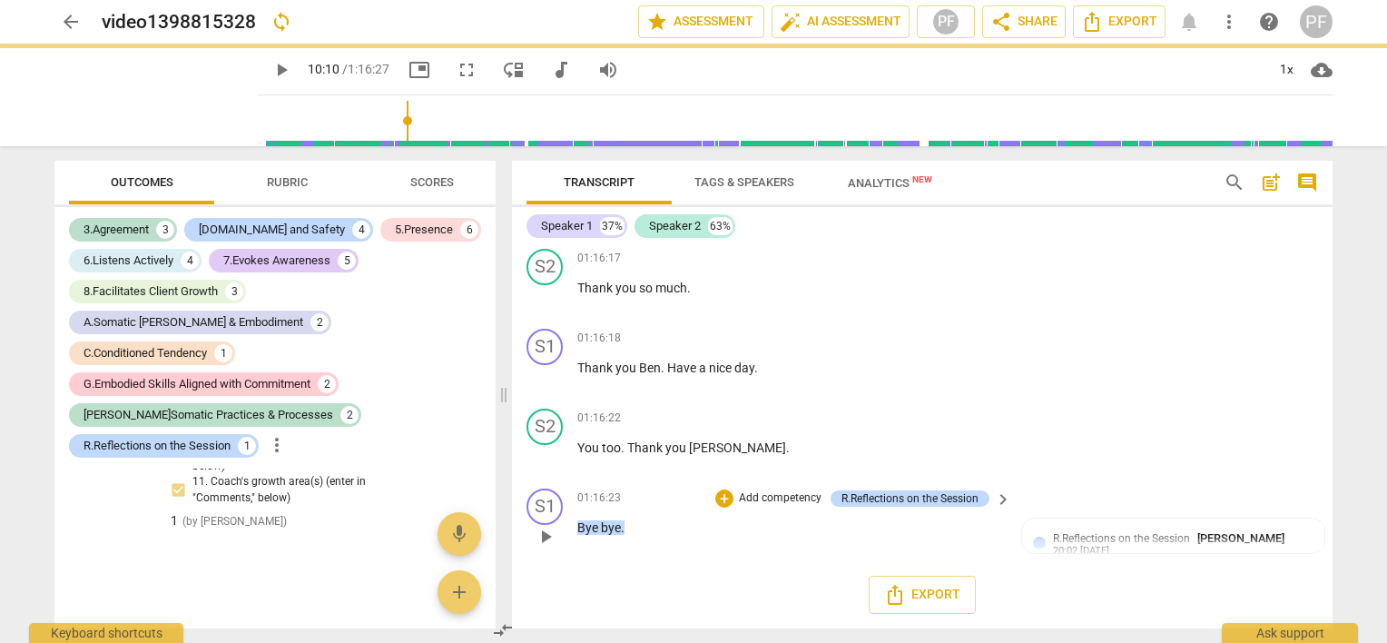
scroll to position [16076, 0]
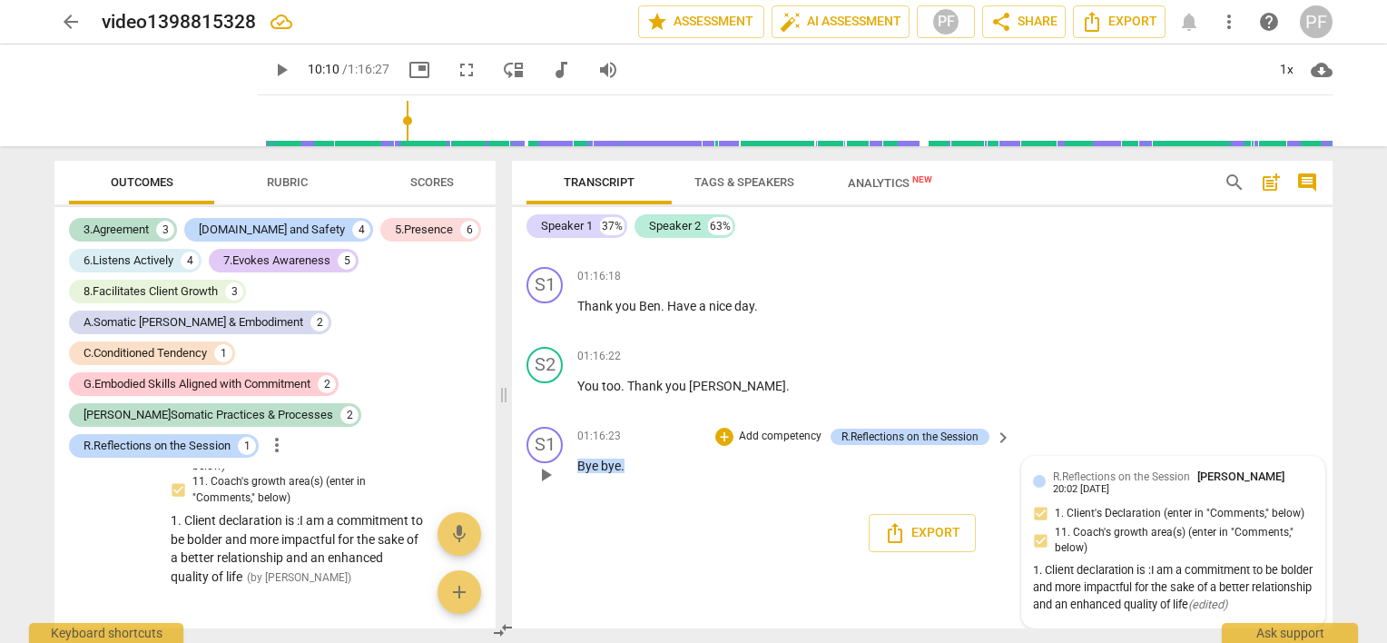
click at [1042, 605] on div "R.Reflections on the Session [PERSON_NAME] 20:02 [DATE] 1. Client's Declaration…" at bounding box center [1173, 542] width 280 height 150
click at [1184, 483] on span "R.Reflections on the Session" at bounding box center [1121, 476] width 137 height 13
click at [1261, 535] on div "R.Reflections on the Session [PERSON_NAME] 20:02 [DATE] 1. Client's Declaration…" at bounding box center [1173, 542] width 280 height 150
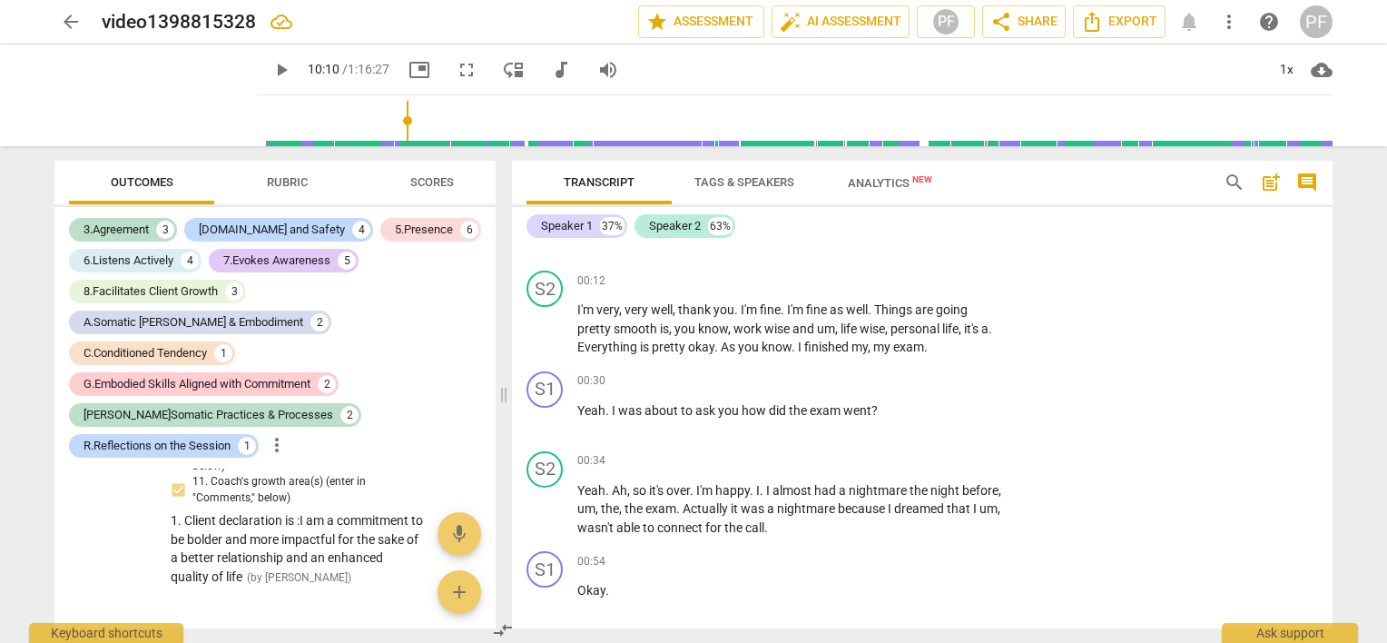
scroll to position [0, 0]
